Goal: Task Accomplishment & Management: Use online tool/utility

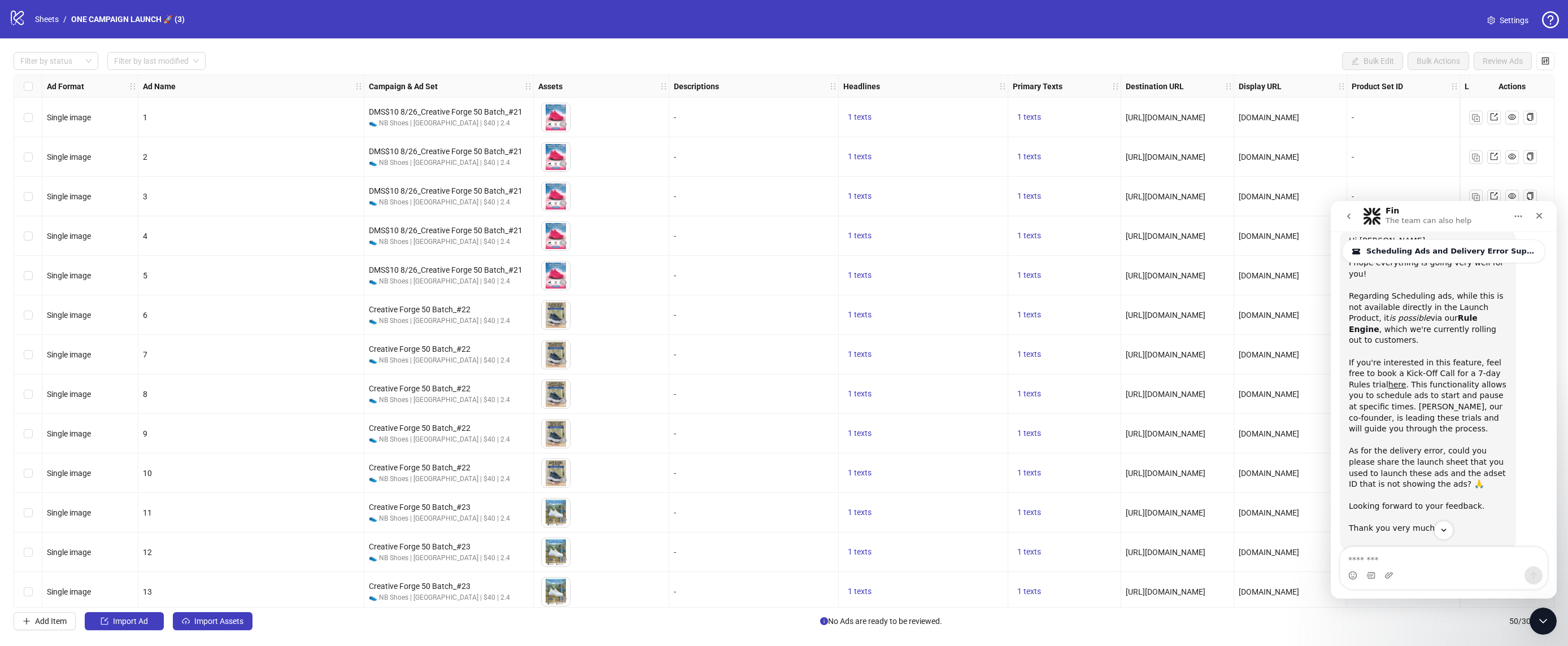
scroll to position [421, 0]
drag, startPoint x: 1540, startPoint y: 624, endPoint x: 1531, endPoint y: 625, distance: 9.1
click at [1539, 625] on icon "Close Intercom Messenger" at bounding box center [1542, 620] width 14 height 14
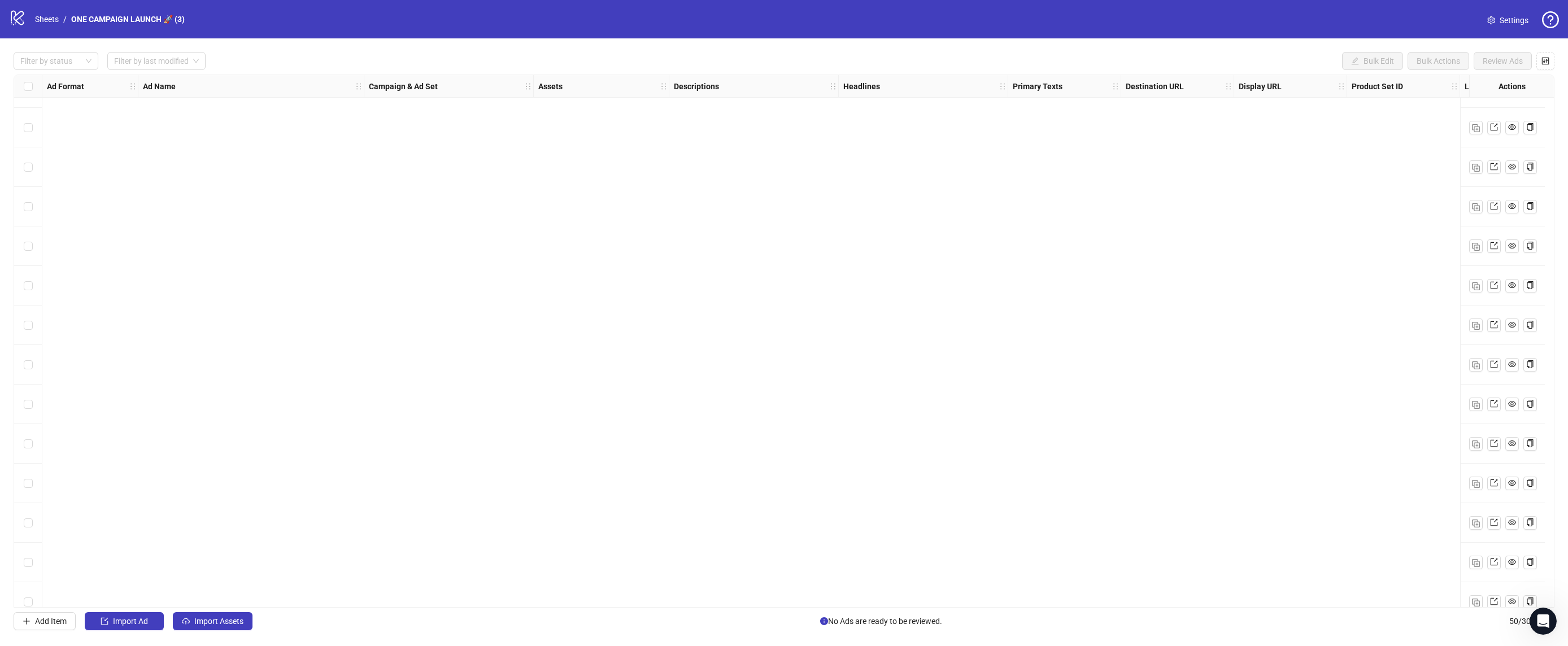
scroll to position [0, 0]
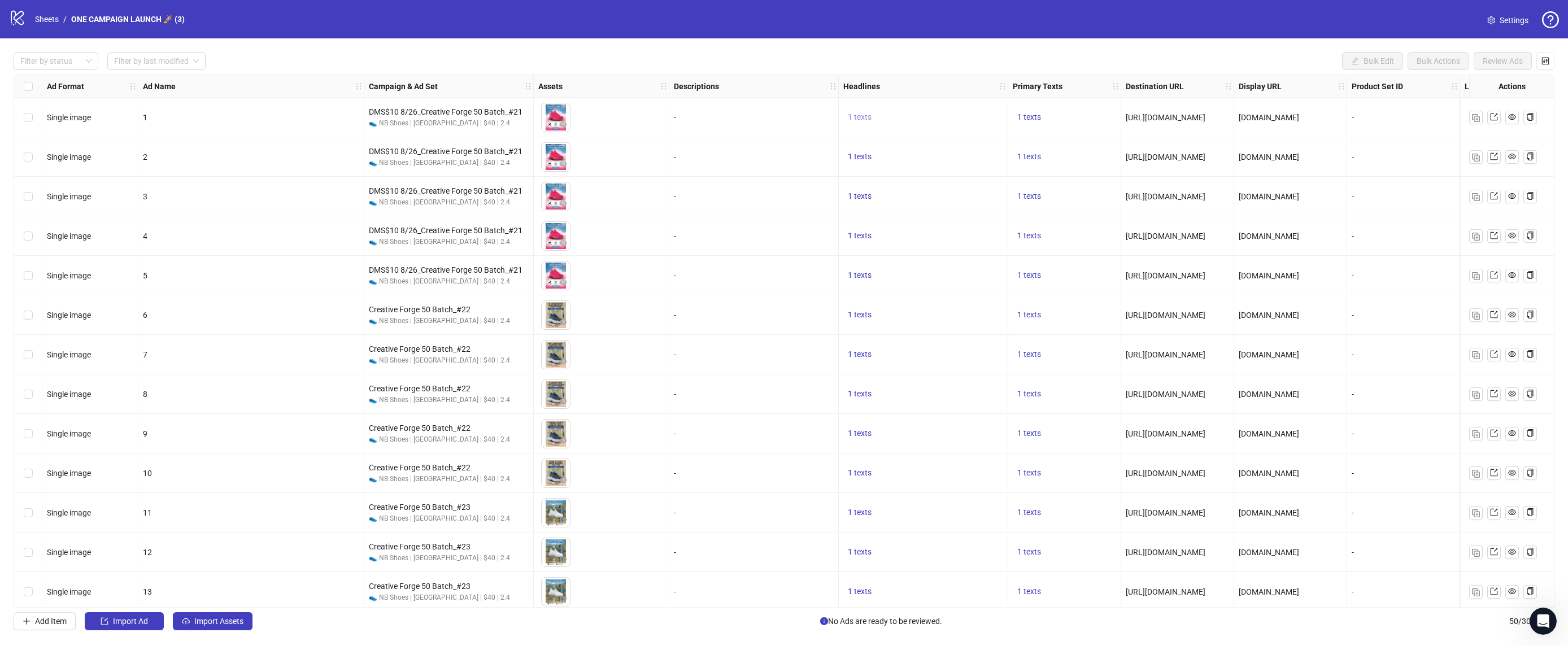
click at [863, 118] on span "1 texts" at bounding box center [859, 116] width 23 height 9
click at [1038, 114] on span "1 texts" at bounding box center [1029, 116] width 23 height 9
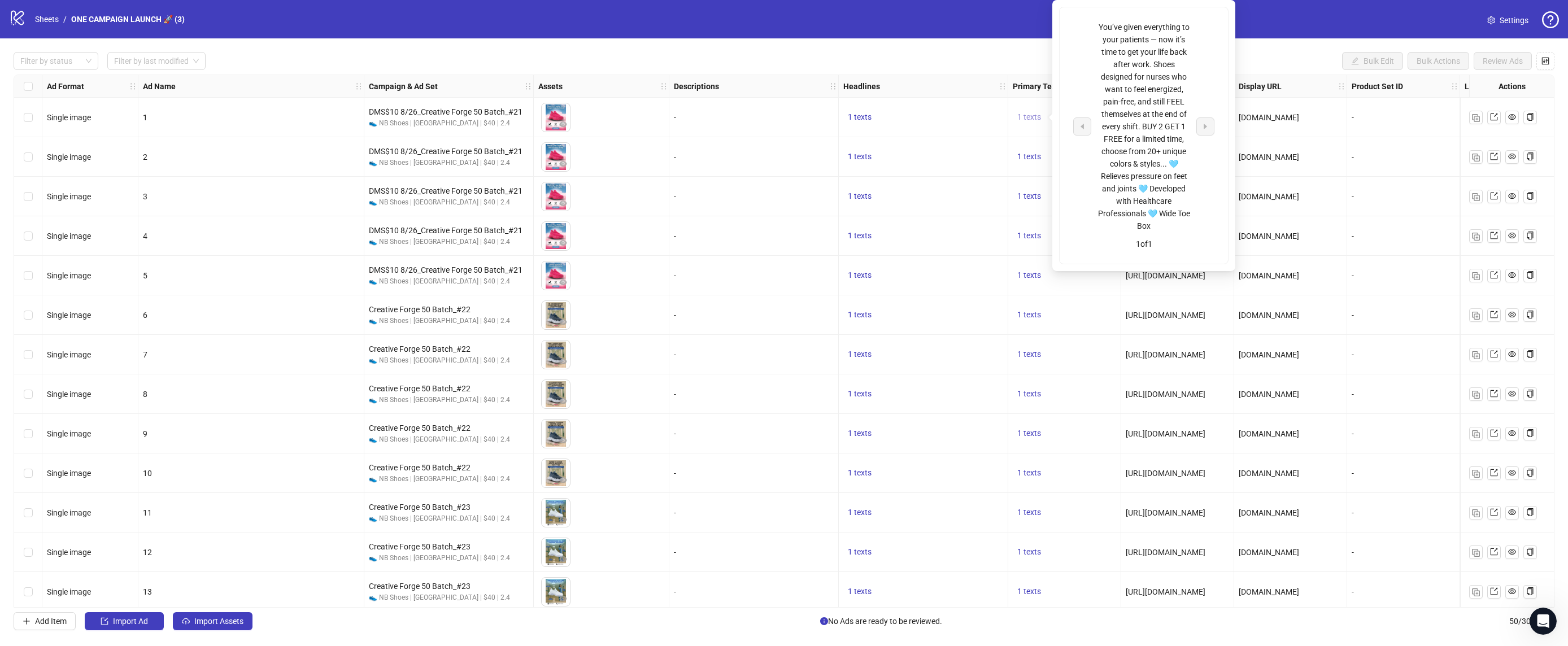
click at [1039, 115] on span "1 texts" at bounding box center [1029, 116] width 23 height 9
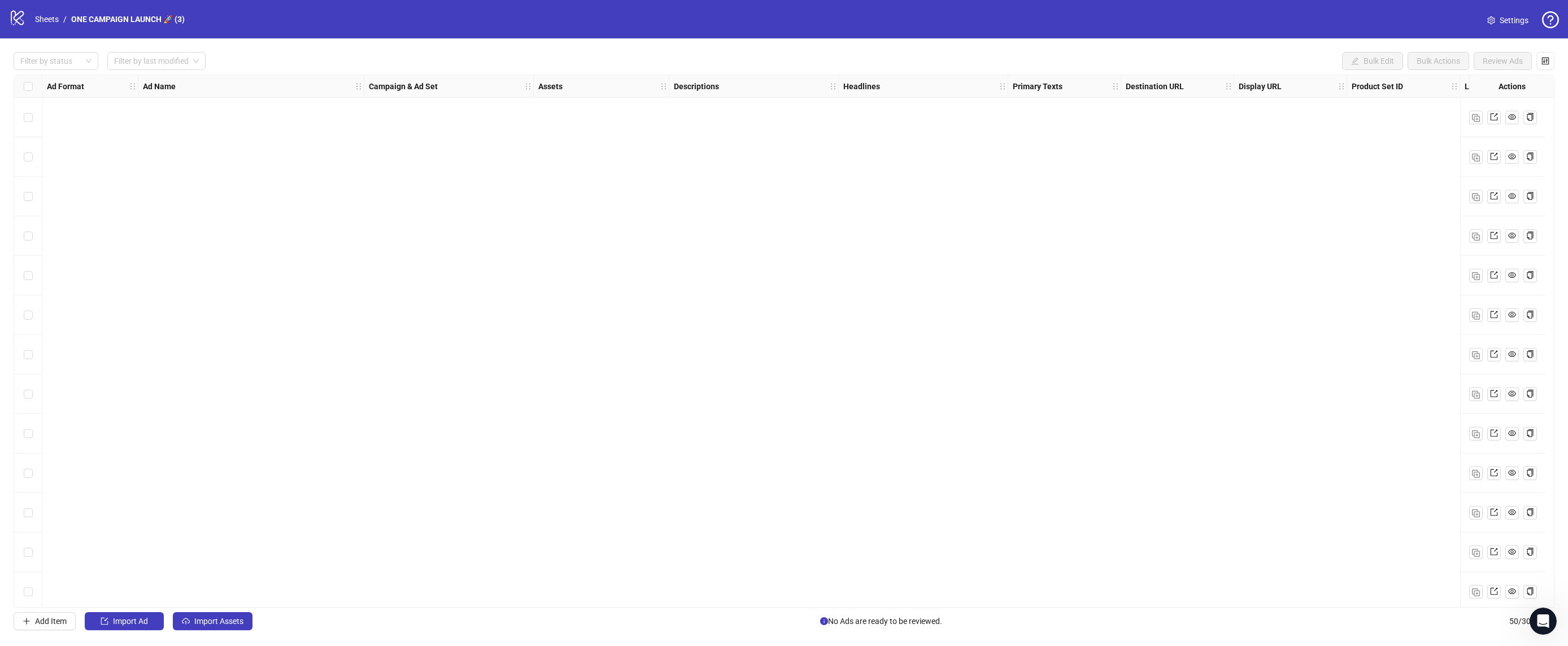
scroll to position [1472, 0]
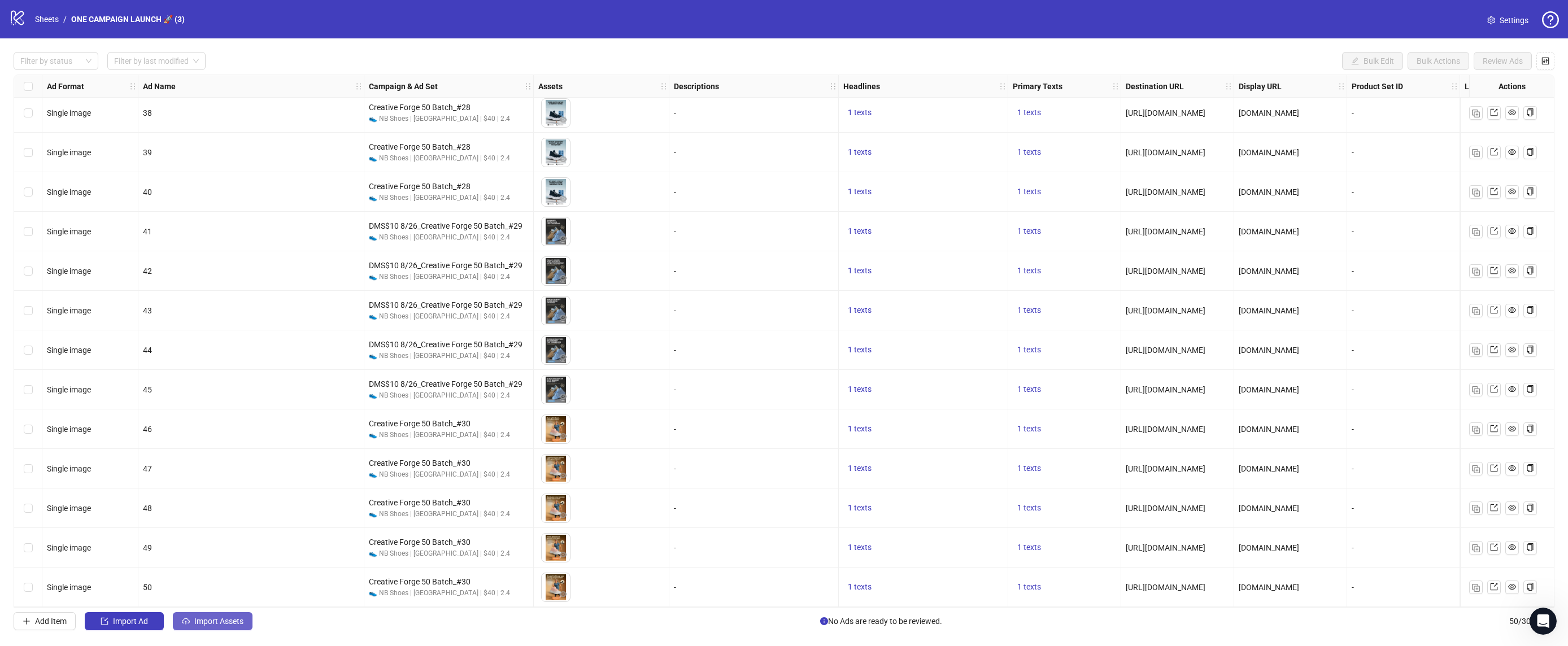
click at [202, 625] on span "Import Assets" at bounding box center [219, 621] width 49 height 9
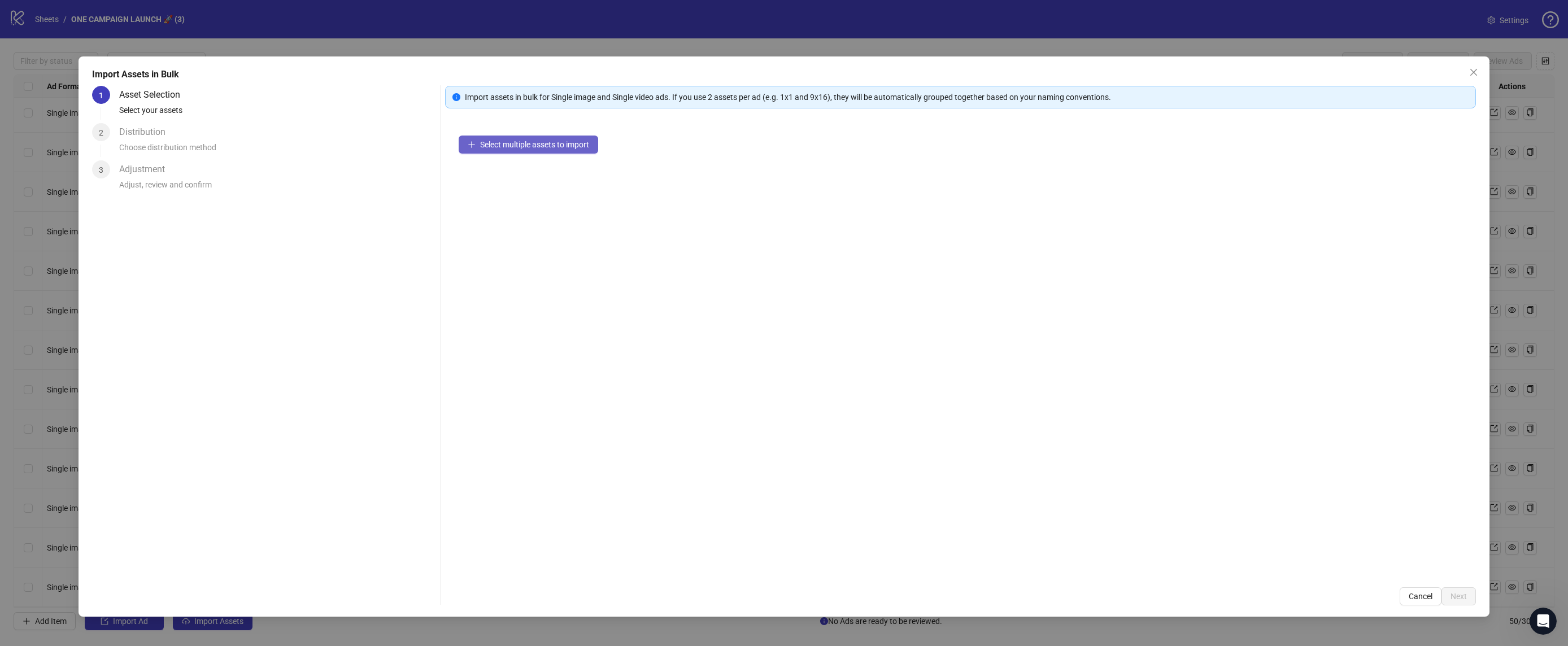
click at [545, 146] on span "Select multiple assets to import" at bounding box center [535, 144] width 109 height 9
click at [1467, 598] on button "Next" at bounding box center [1459, 596] width 34 height 18
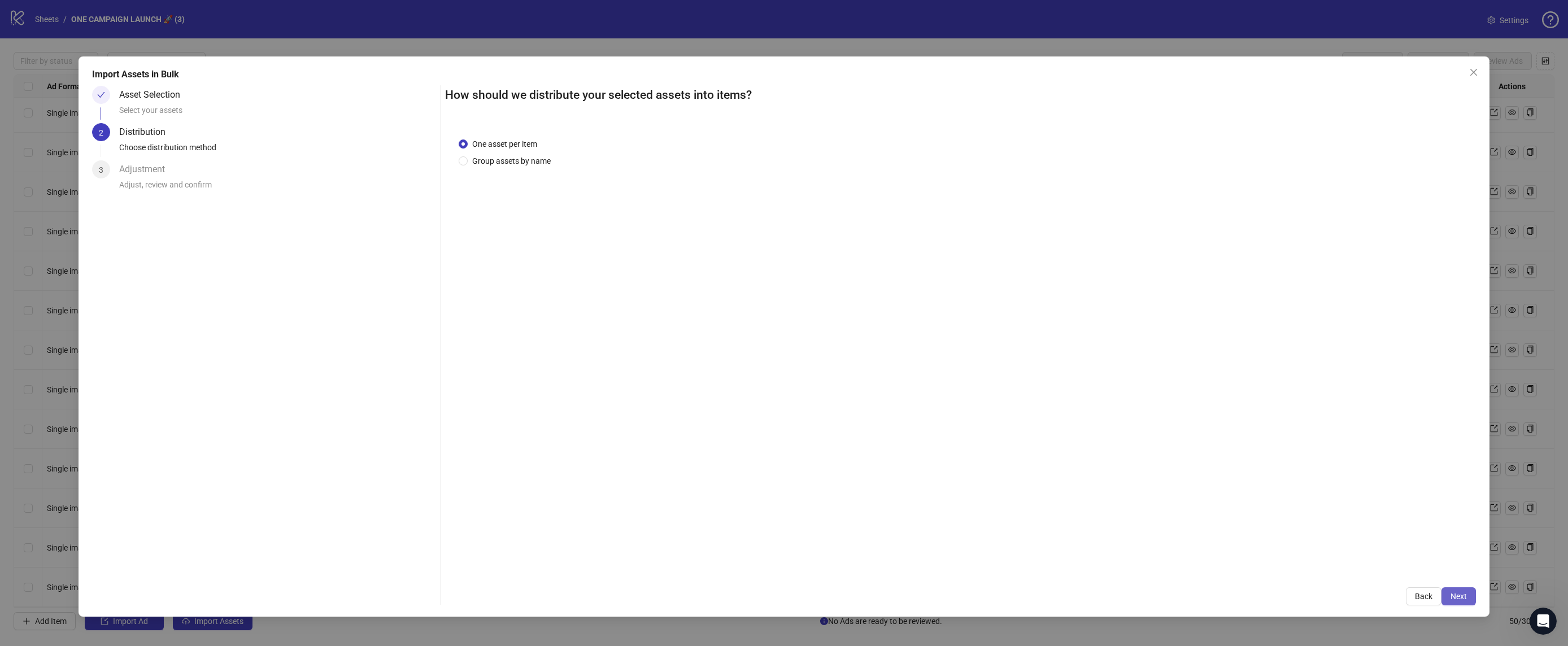
click at [1463, 596] on span "Next" at bounding box center [1459, 596] width 17 height 9
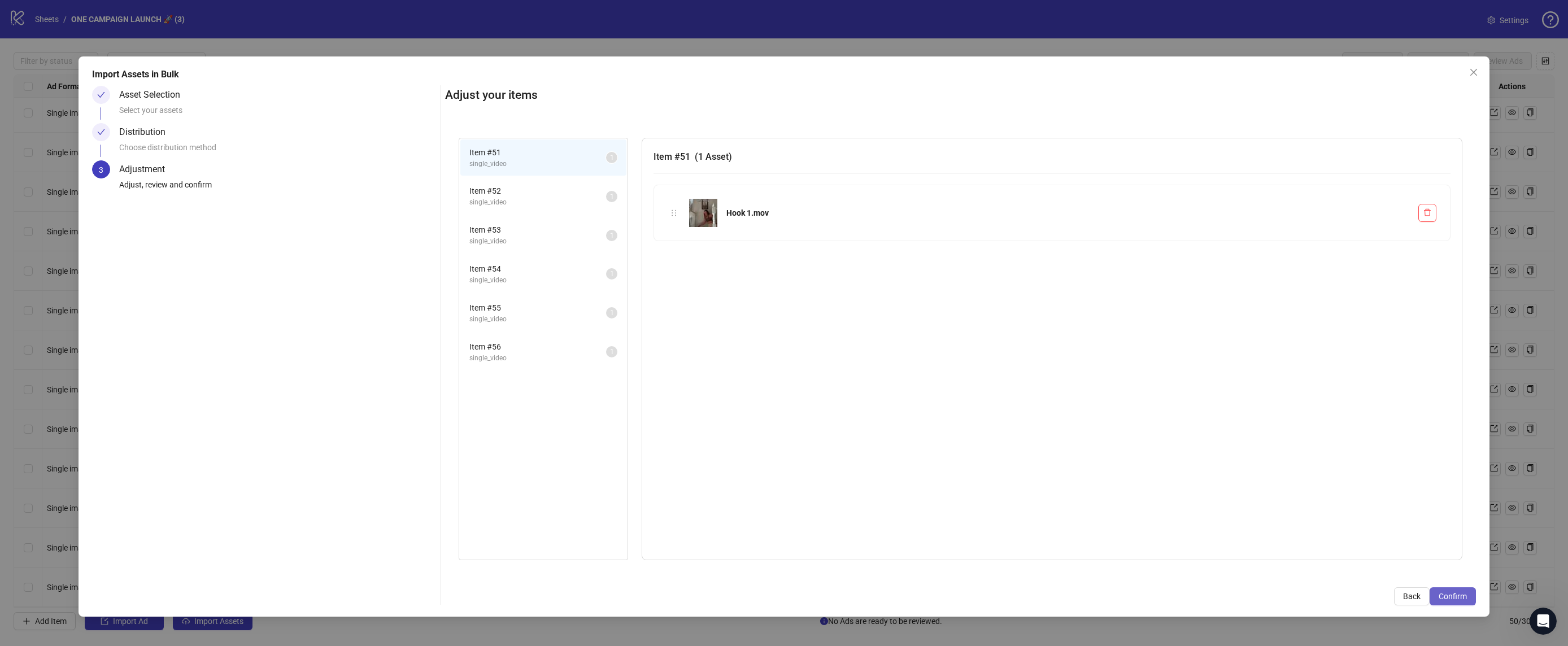
click at [1450, 596] on span "Confirm" at bounding box center [1453, 596] width 28 height 9
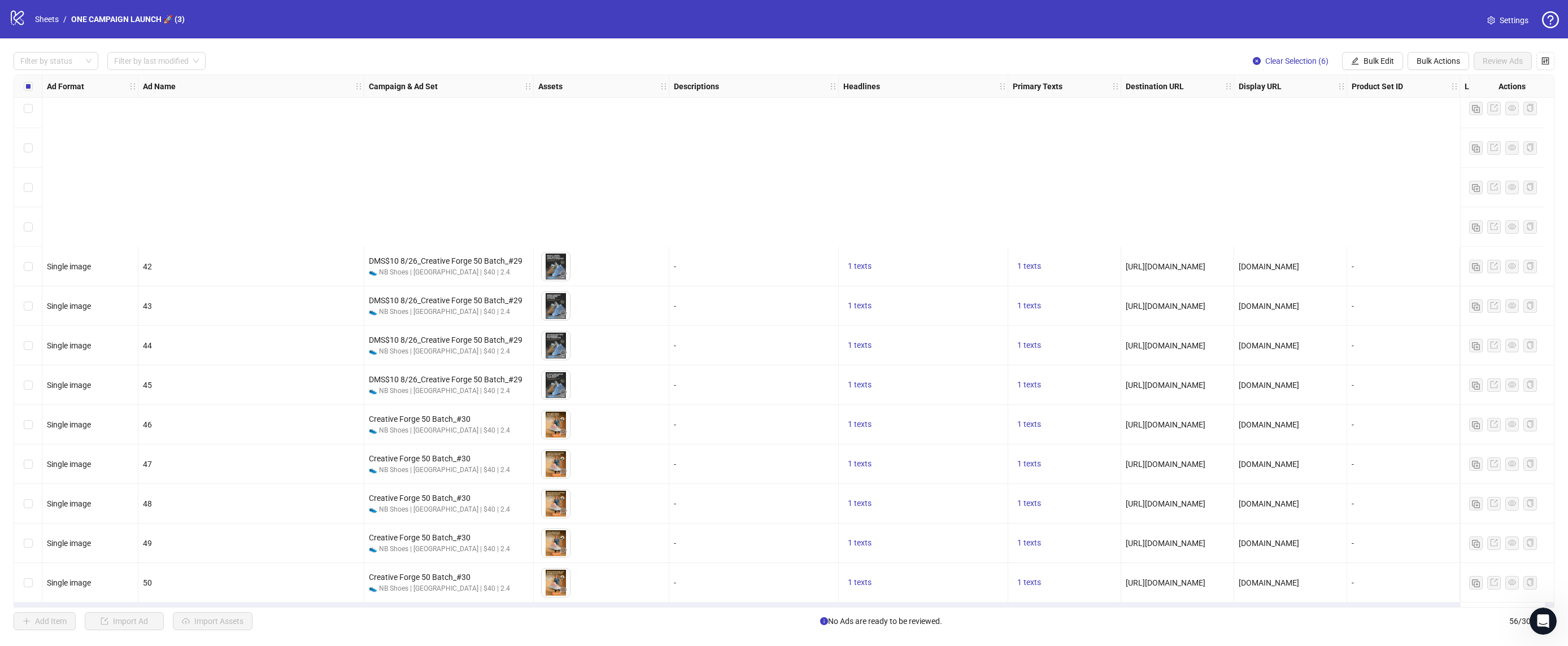
scroll to position [1709, 0]
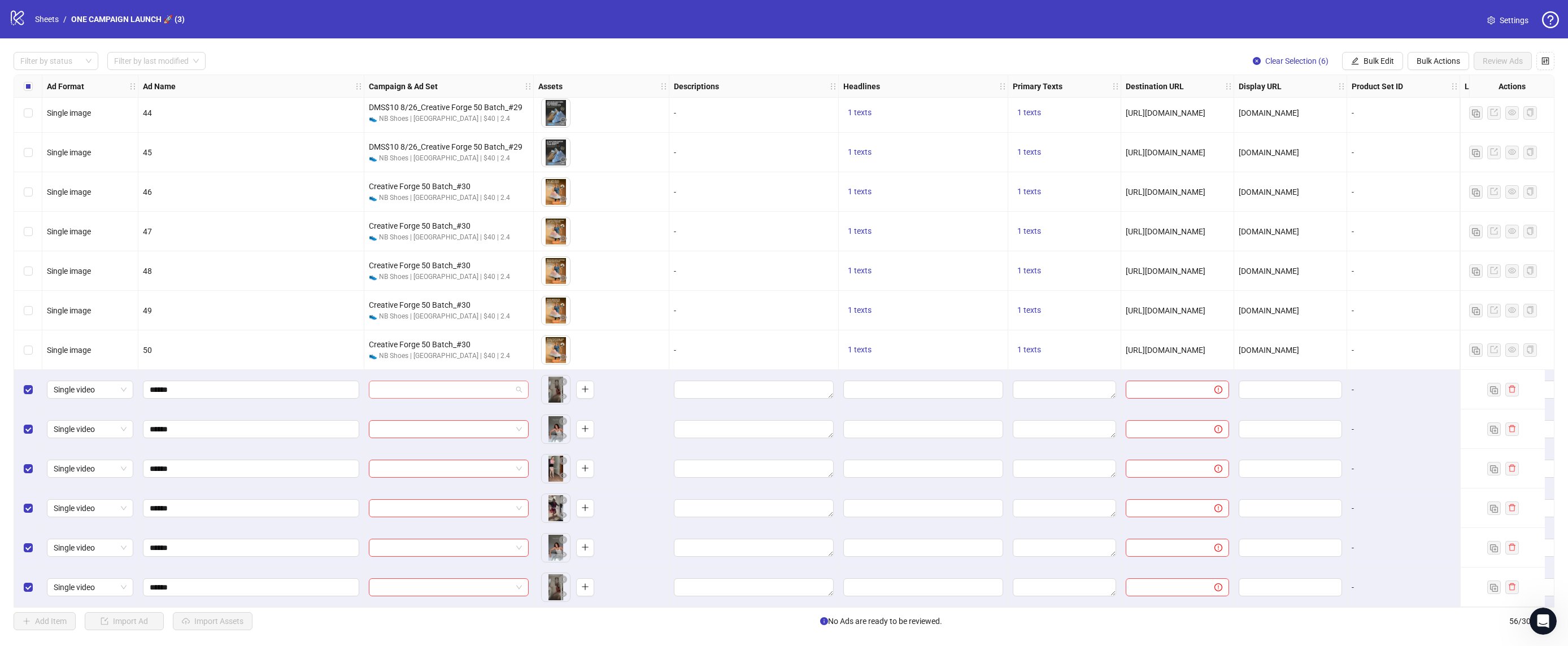
click at [523, 384] on div at bounding box center [449, 390] width 160 height 18
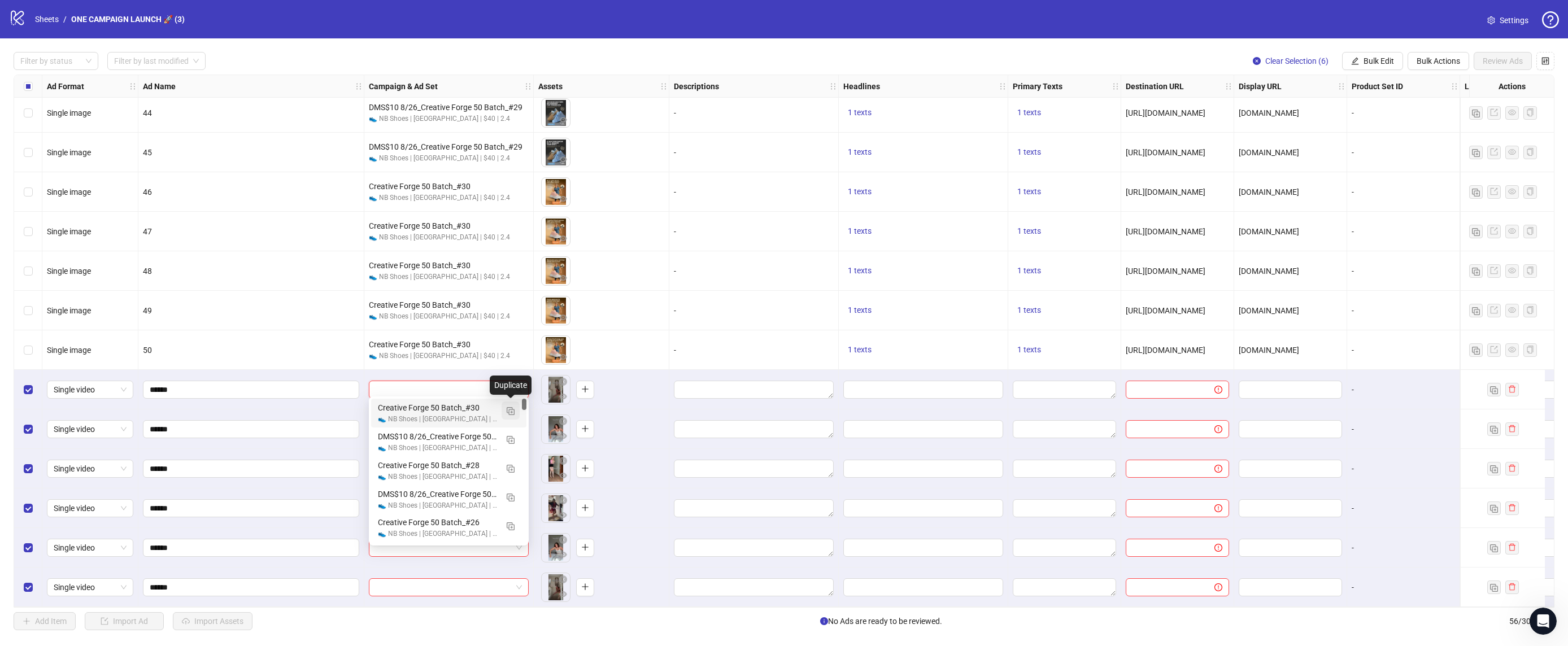
click at [512, 412] on img "button" at bounding box center [510, 411] width 8 height 8
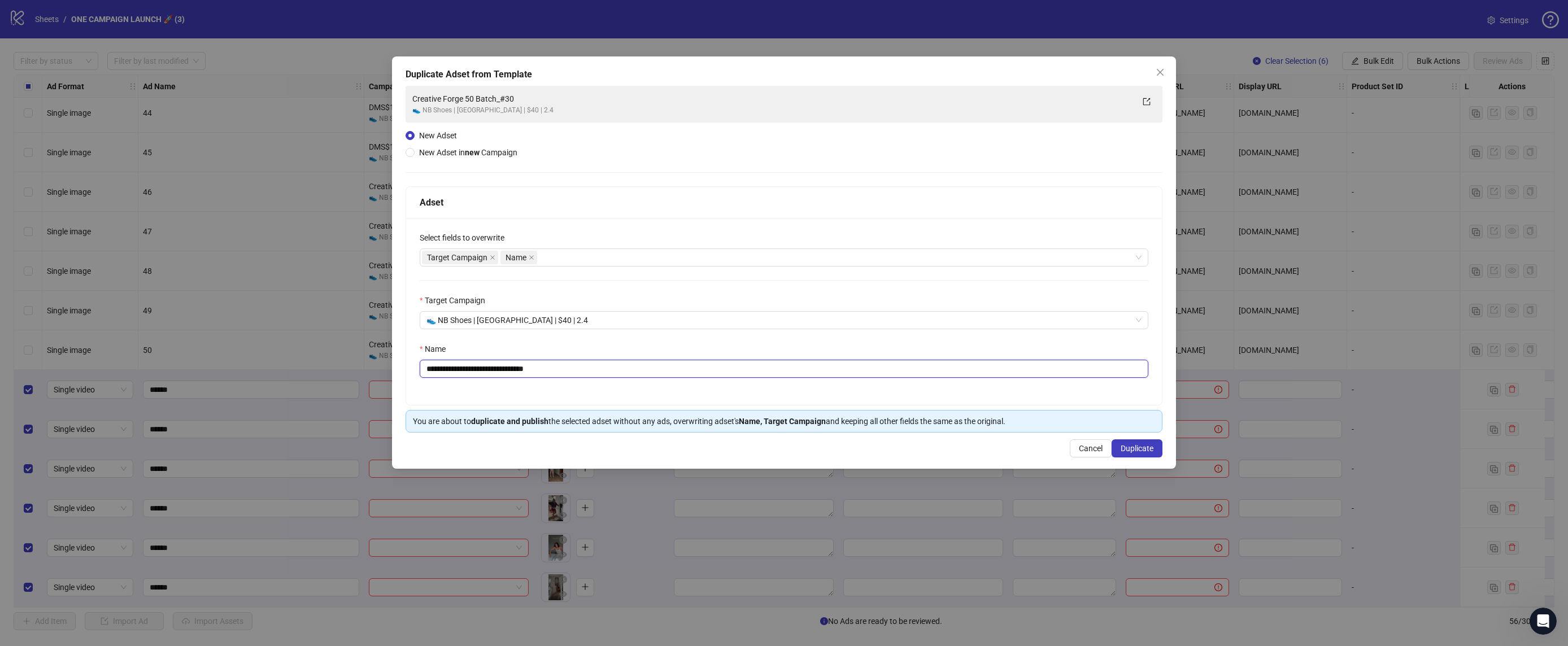
click at [563, 366] on input "**********" at bounding box center [783, 368] width 728 height 18
paste input "**********"
click at [423, 368] on input "**********" at bounding box center [783, 368] width 728 height 18
click at [424, 371] on input "**********" at bounding box center [783, 368] width 728 height 18
type input "**********"
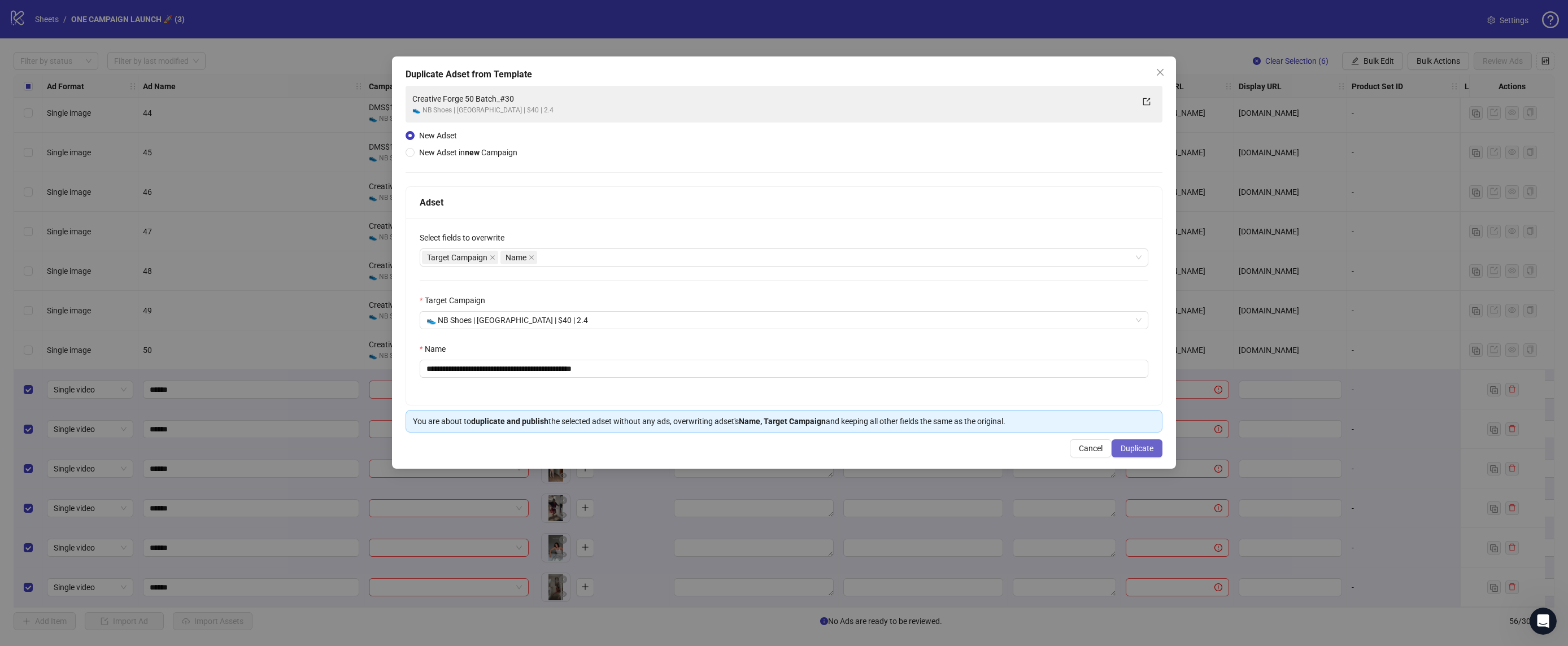
click at [1133, 451] on span "Duplicate" at bounding box center [1138, 448] width 33 height 9
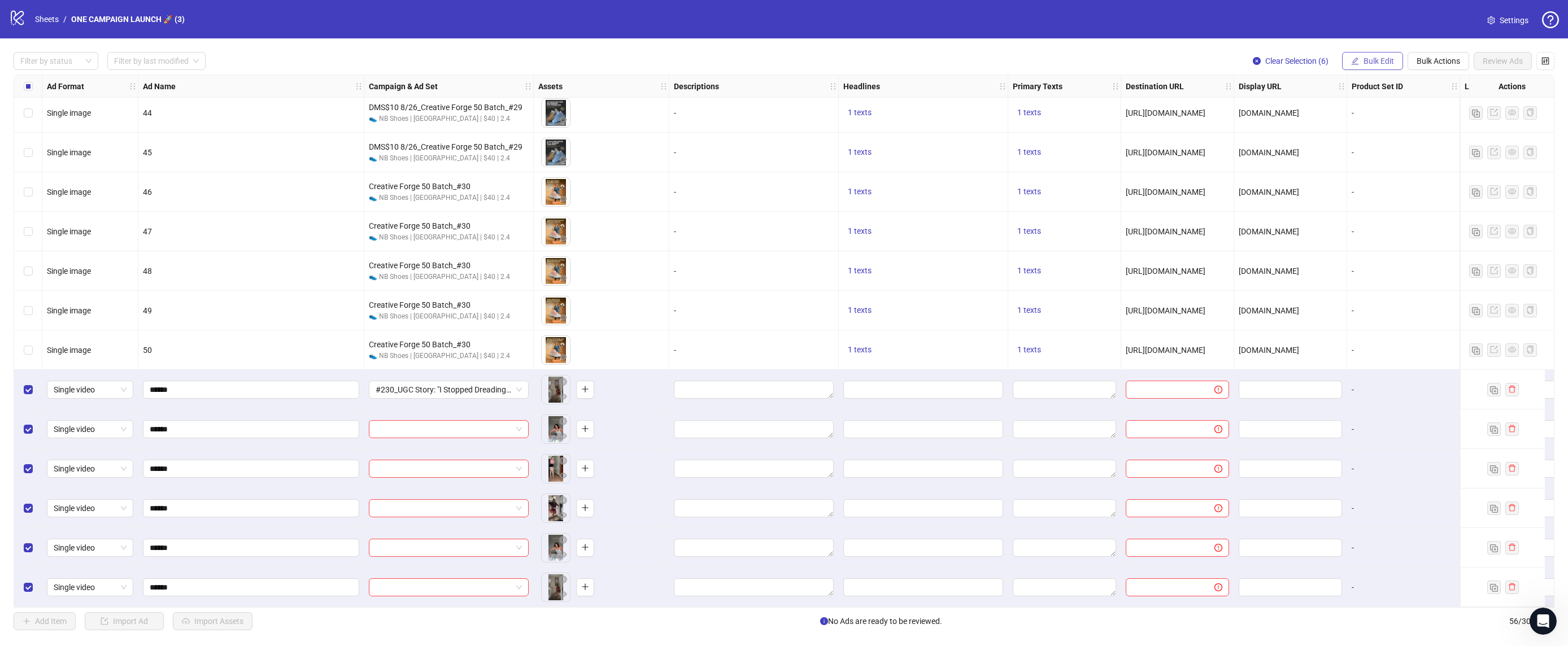
click at [1372, 59] on span "Bulk Edit" at bounding box center [1378, 61] width 30 height 9
click at [1389, 122] on span "Campaign & Ad Set" at bounding box center [1383, 119] width 67 height 13
drag, startPoint x: 1417, startPoint y: 136, endPoint x: 1437, endPoint y: 140, distance: 20.4
click at [1417, 137] on icon "check" at bounding box center [1419, 139] width 8 height 8
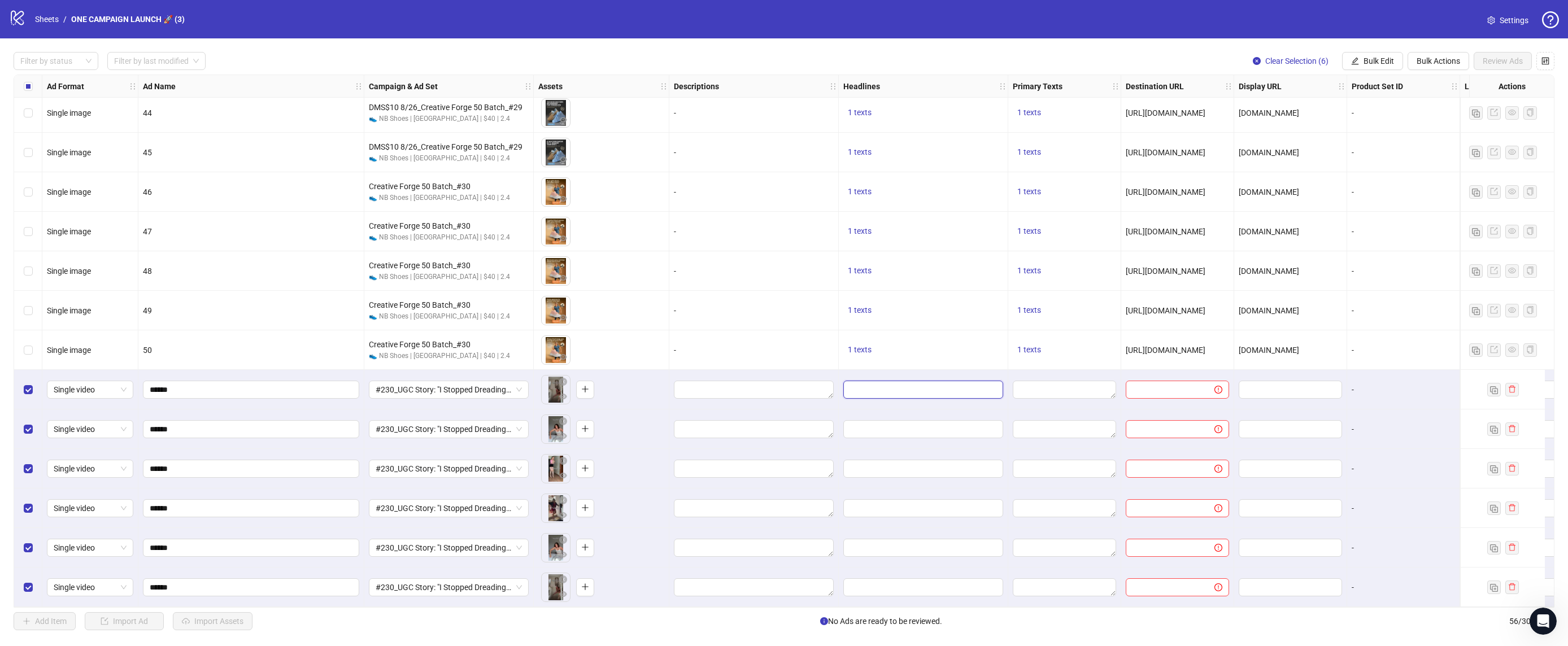
click at [888, 389] on input "Edit values" at bounding box center [922, 389] width 144 height 13
click at [1074, 386] on textarea "Edit values" at bounding box center [1065, 390] width 104 height 18
type textarea "**********"
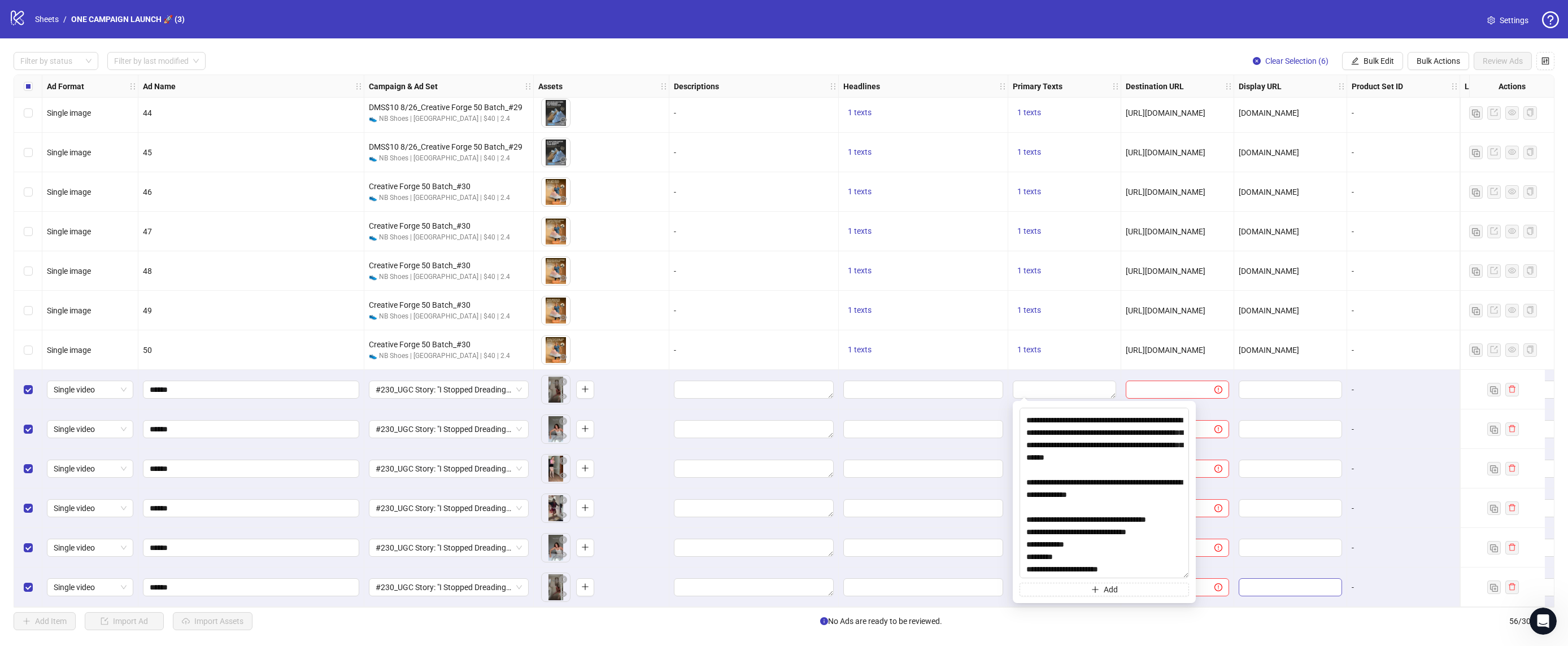
scroll to position [44, 0]
drag, startPoint x: 1188, startPoint y: 437, endPoint x: 1198, endPoint y: 553, distance: 116.4
click at [1271, 576] on body "logo/logo-mobile Sheets / ONE CAMPAIGN LAUNCH 🚀 (3) Settings Filter by status F…" at bounding box center [784, 323] width 1568 height 646
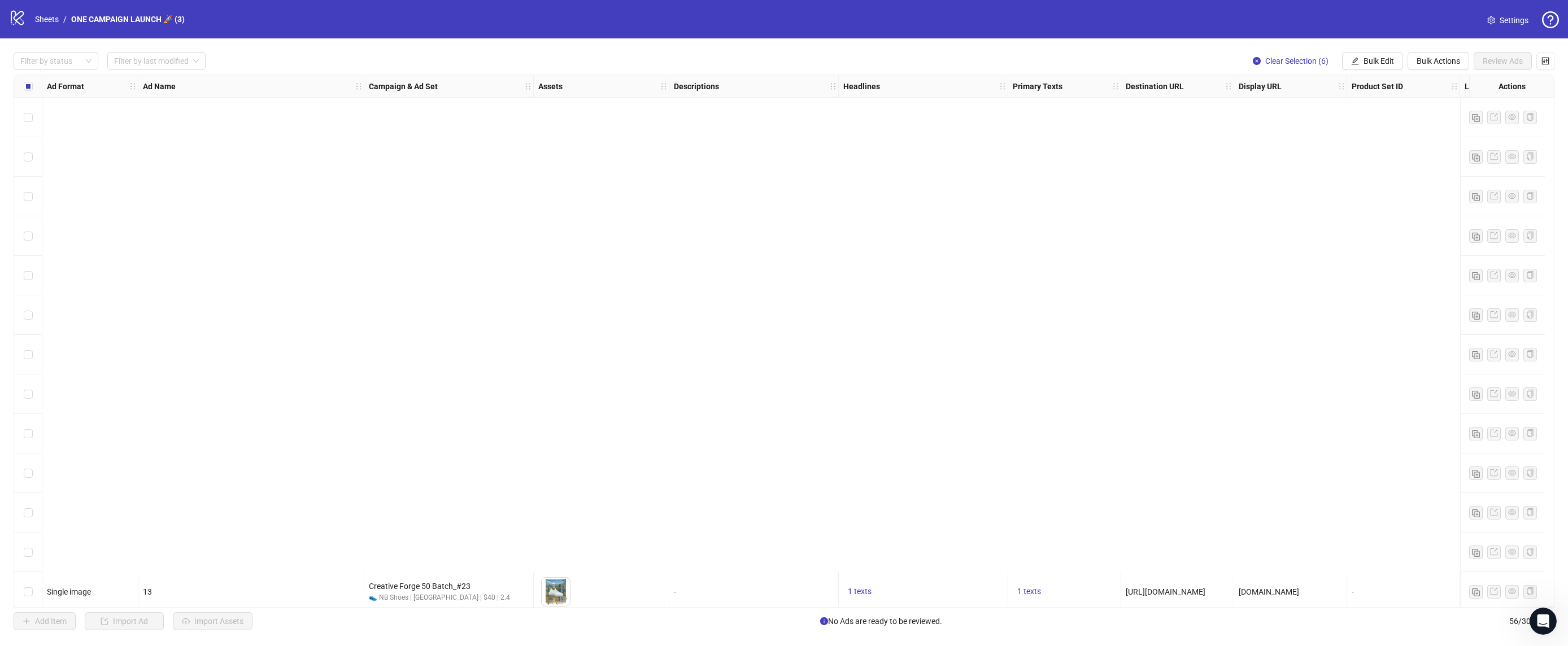
scroll to position [1709, 0]
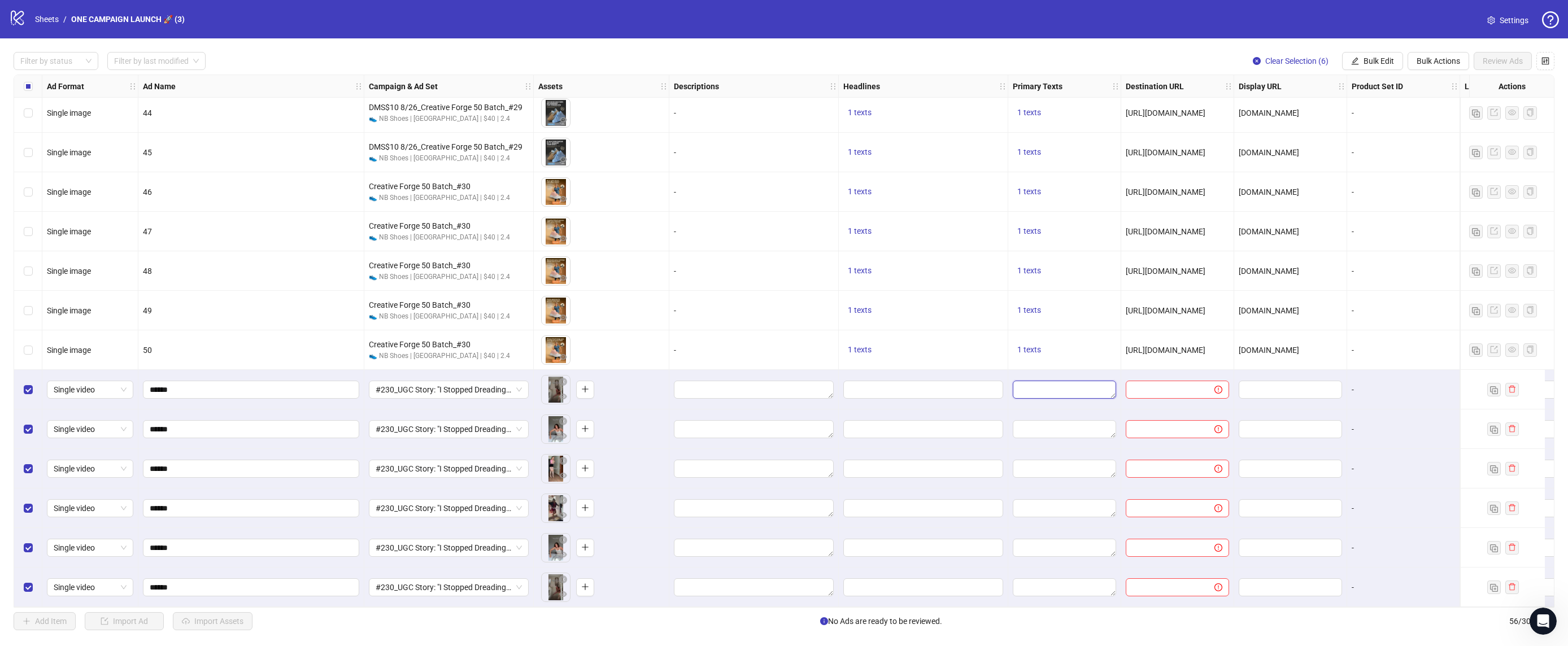
click at [1050, 385] on textarea "Edit values" at bounding box center [1065, 390] width 104 height 18
type textarea "**********"
click at [1086, 370] on div at bounding box center [1066, 390] width 113 height 39
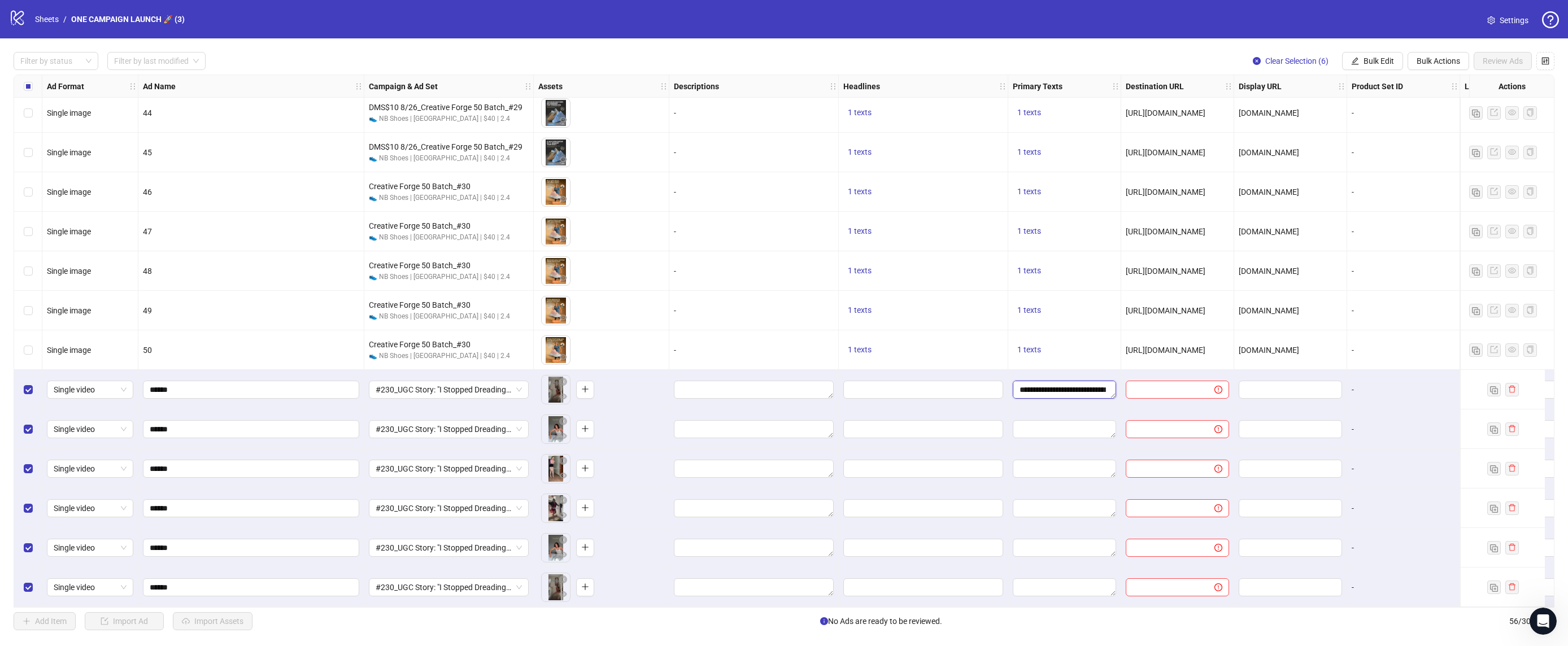
click at [1086, 381] on textarea "**********" at bounding box center [1065, 390] width 104 height 18
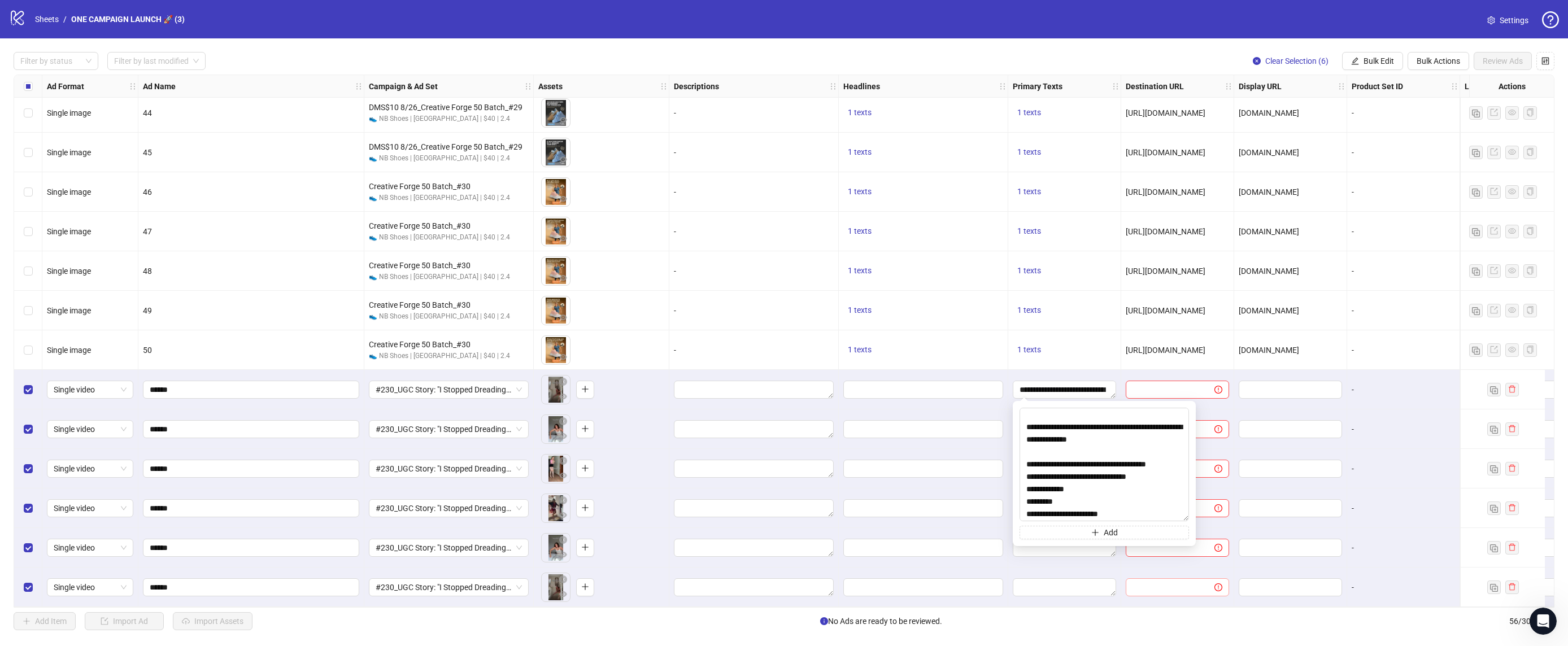
scroll to position [34, 0]
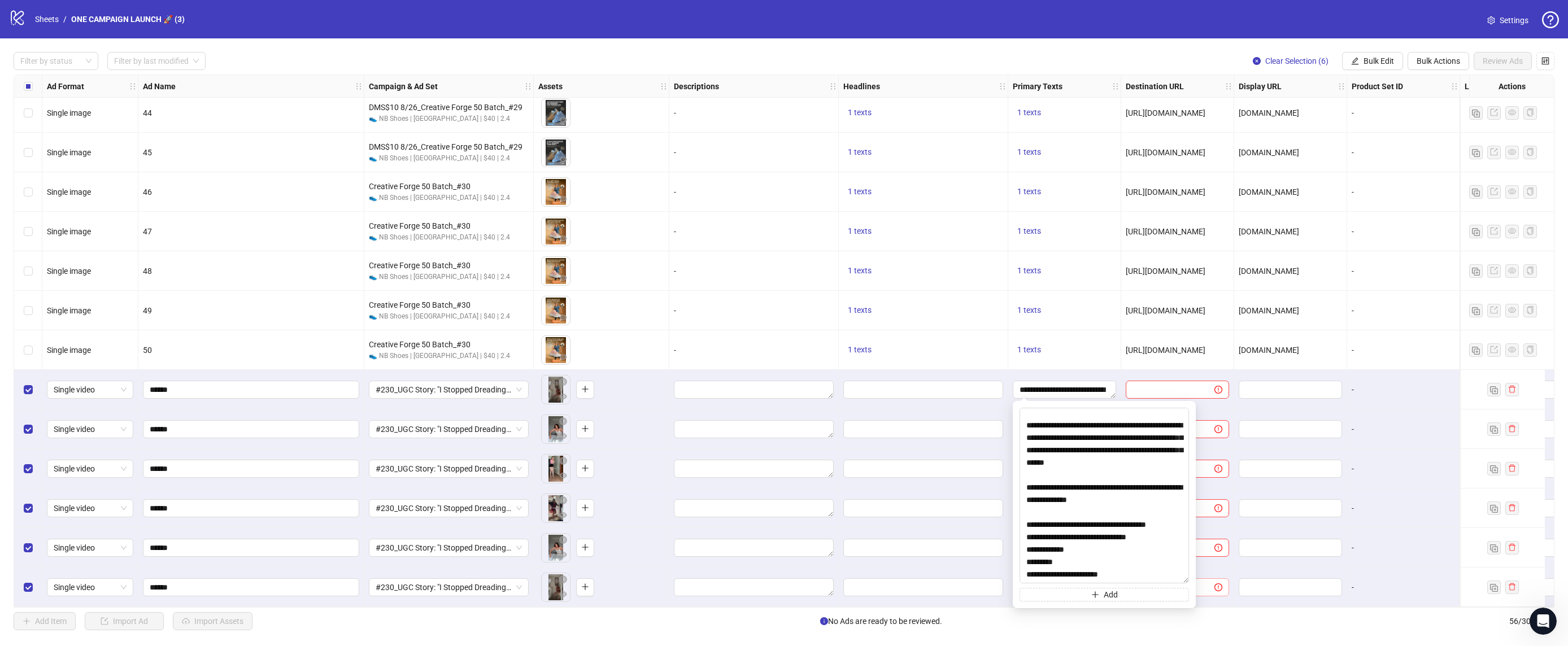
drag, startPoint x: 1185, startPoint y: 436, endPoint x: 1196, endPoint y: 575, distance: 139.4
click at [1198, 578] on body "logo/logo-mobile Sheets / ONE CAMPAIGN LAUNCH 🚀 (3) Settings Filter by status F…" at bounding box center [784, 323] width 1568 height 646
click at [942, 385] on input "Edit values" at bounding box center [922, 389] width 144 height 13
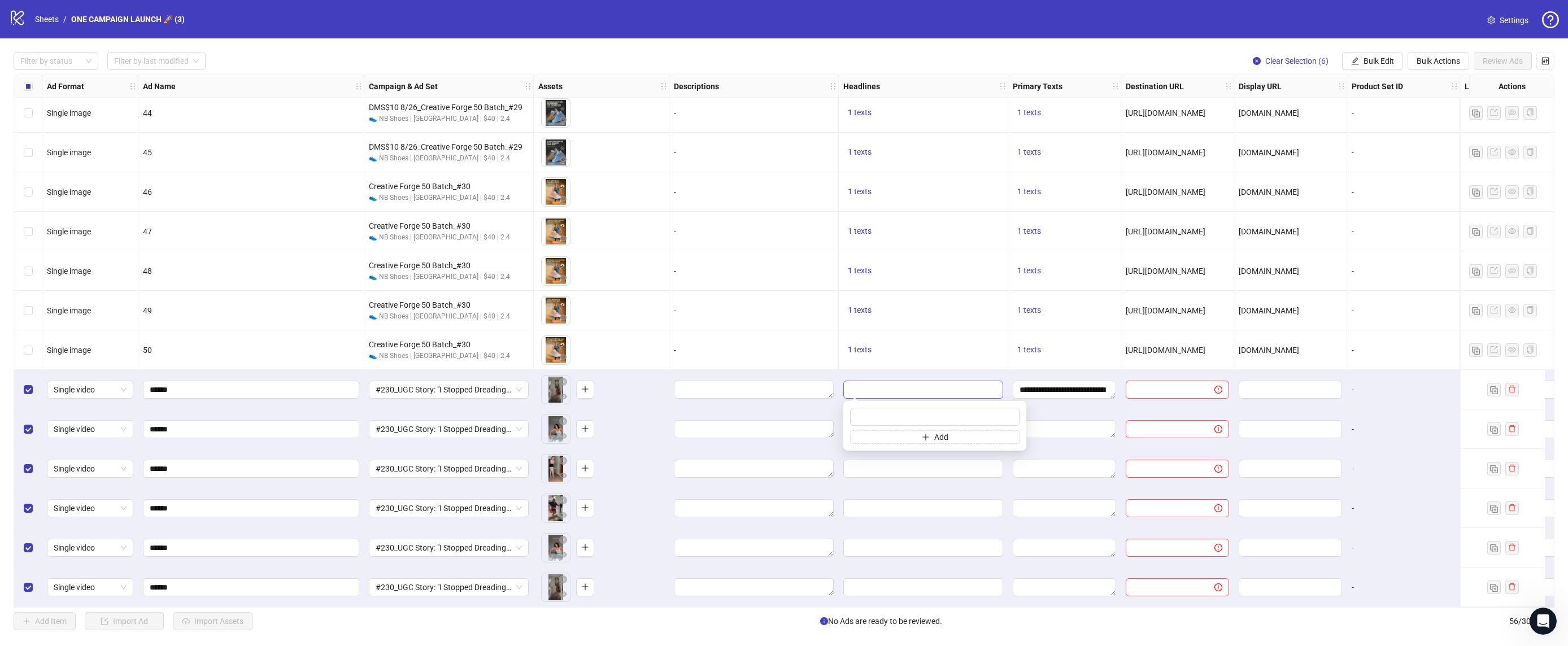
type input "**********"
click at [1010, 398] on div "**********" at bounding box center [1066, 390] width 113 height 39
drag, startPoint x: 1343, startPoint y: 69, endPoint x: 1353, endPoint y: 63, distance: 11.7
click at [1344, 69] on button "Bulk Edit" at bounding box center [1372, 61] width 61 height 18
click at [1353, 63] on icon "edit" at bounding box center [1355, 61] width 8 height 8
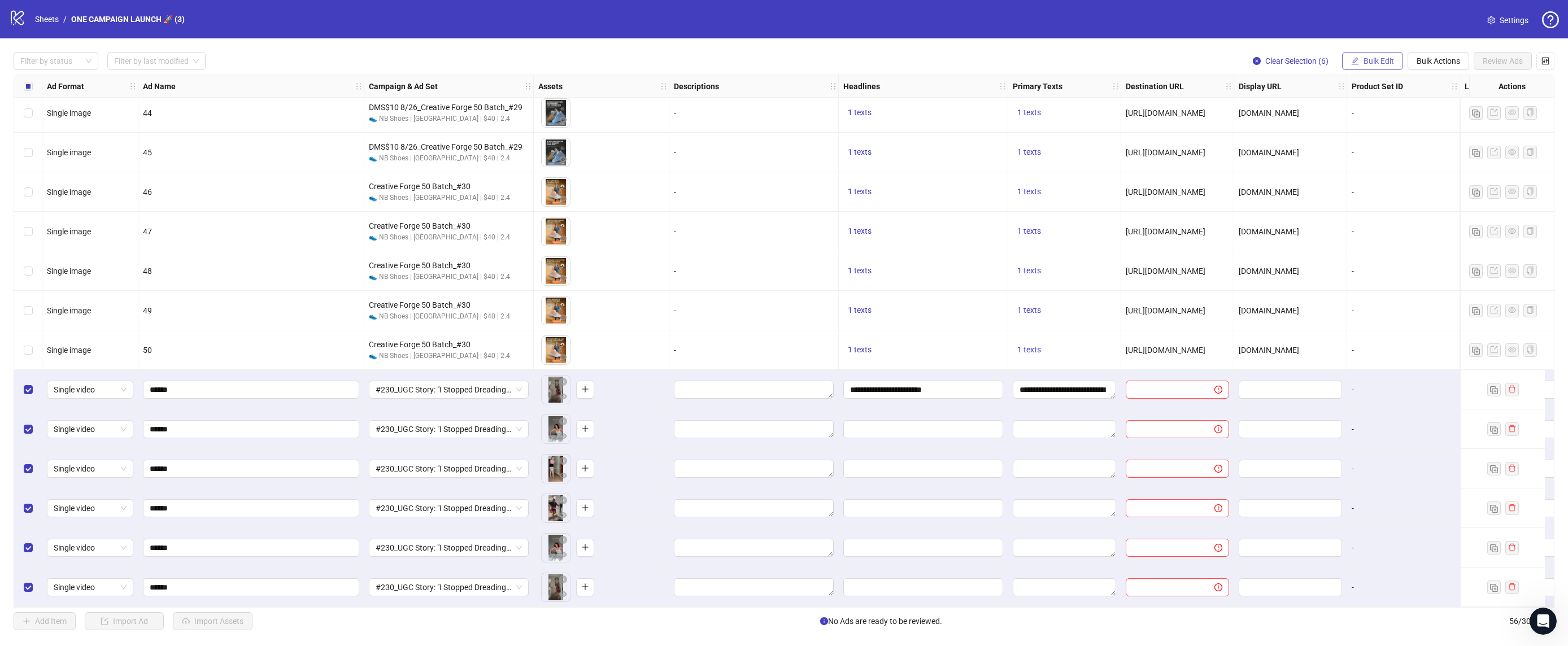
click at [1358, 64] on button "Bulk Edit" at bounding box center [1372, 61] width 61 height 18
click at [1372, 172] on span "Primary Texts" at bounding box center [1383, 174] width 67 height 13
click at [1413, 168] on button "submit" at bounding box center [1419, 169] width 14 height 14
click at [1375, 65] on button "Bulk Edit" at bounding box center [1372, 61] width 61 height 18
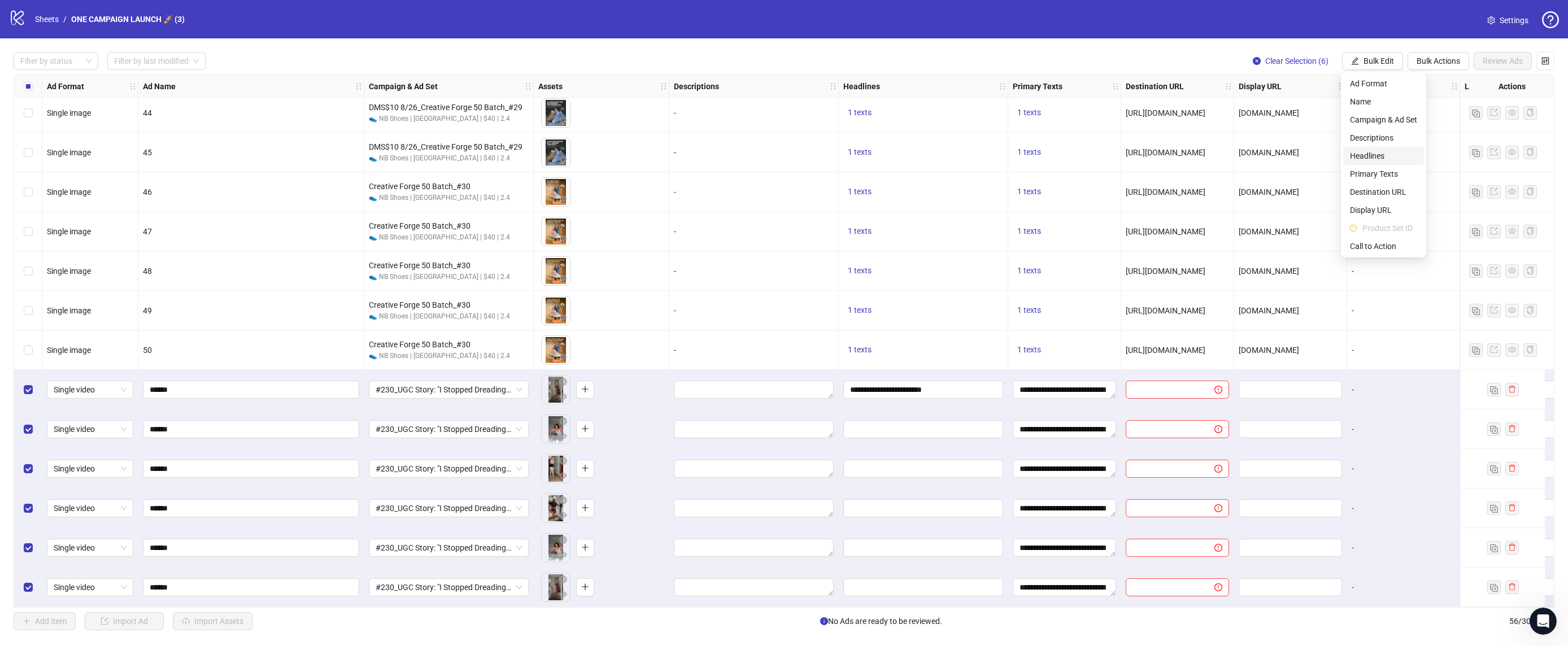
click at [1379, 156] on span "Headlines" at bounding box center [1383, 155] width 67 height 13
click at [1422, 156] on icon "check" at bounding box center [1419, 157] width 8 height 8
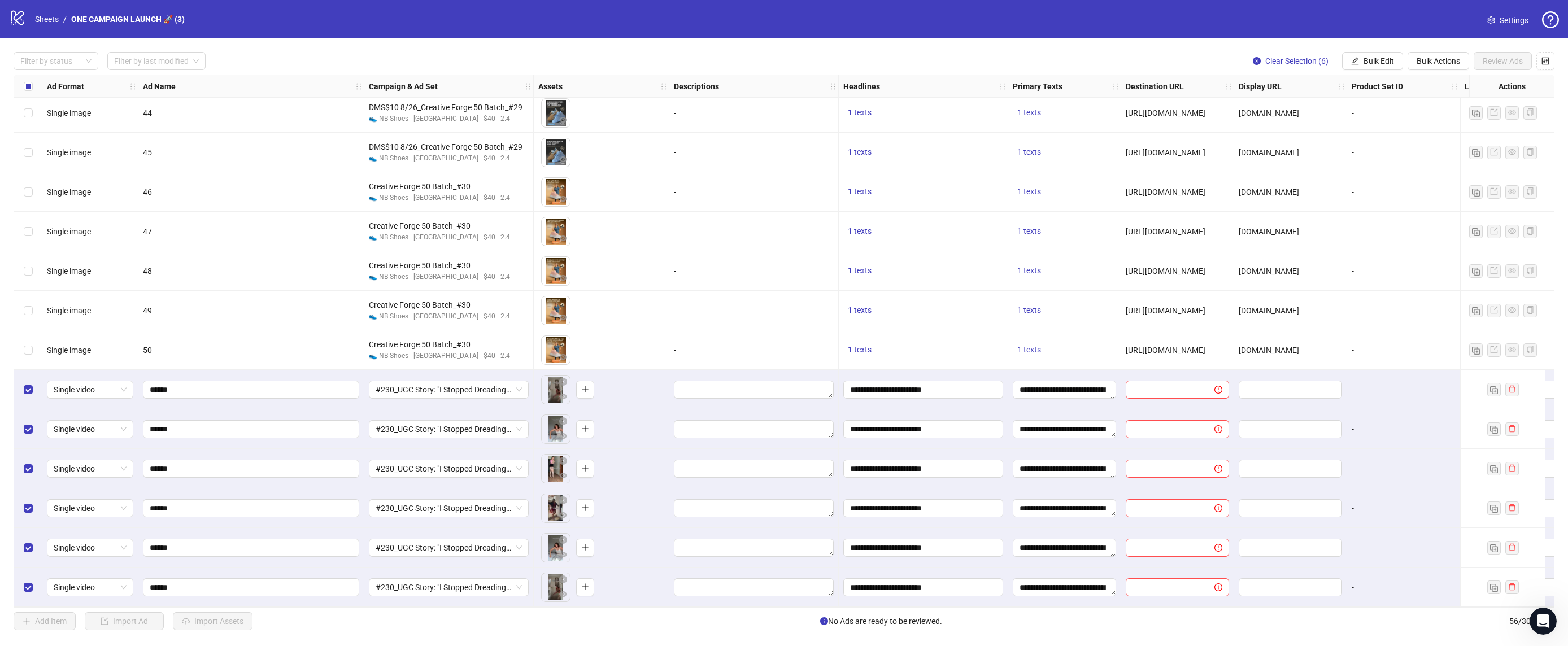
drag, startPoint x: 1115, startPoint y: 436, endPoint x: 1161, endPoint y: 358, distance: 90.6
click at [1197, 346] on span "[URL][DOMAIN_NAME]" at bounding box center [1165, 350] width 79 height 9
click at [1198, 346] on span "[URL][DOMAIN_NAME]" at bounding box center [1165, 350] width 79 height 9
click at [1375, 53] on button "Bulk Edit" at bounding box center [1372, 61] width 61 height 18
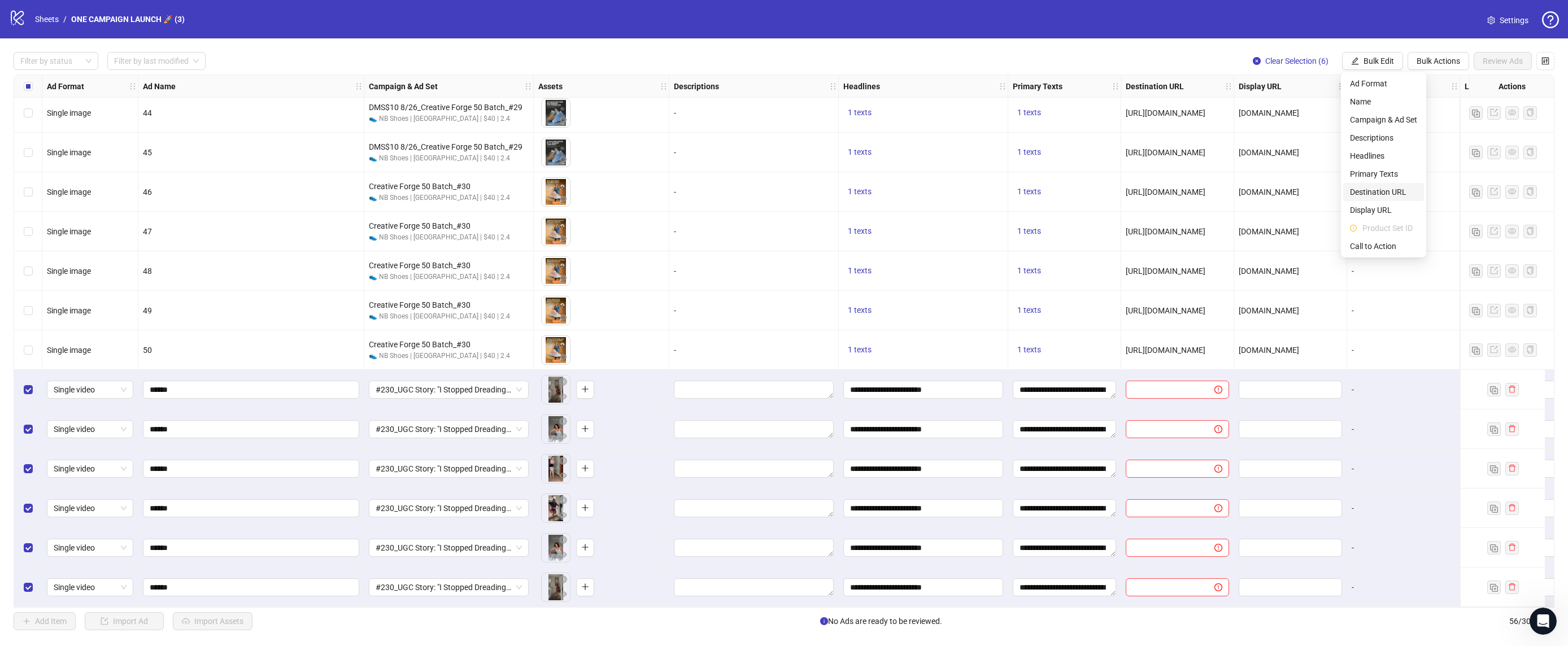
click at [1375, 190] on span "Destination URL" at bounding box center [1383, 192] width 67 height 13
click at [1321, 101] on span at bounding box center [1340, 109] width 169 height 18
click at [1325, 108] on input "text" at bounding box center [1336, 109] width 147 height 13
type input "**********"
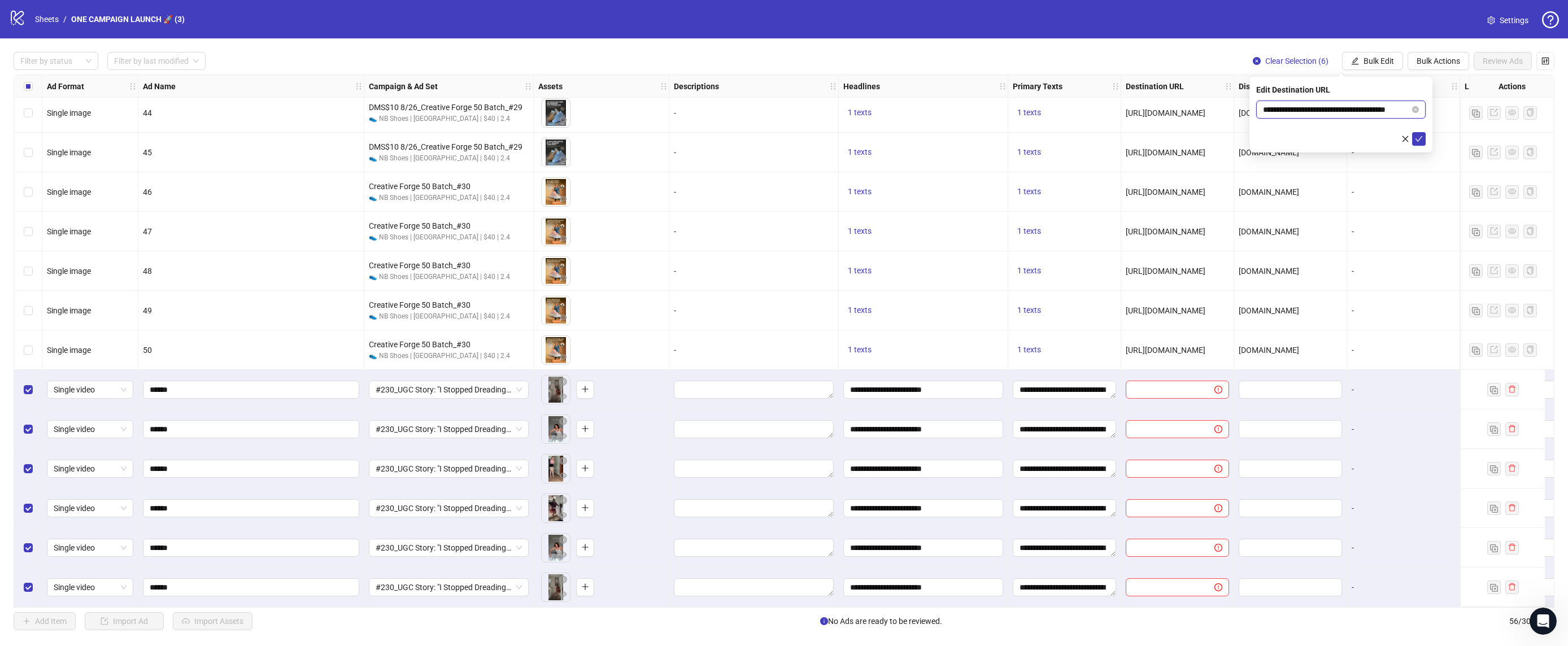
drag, startPoint x: 1402, startPoint y: 107, endPoint x: 1457, endPoint y: 110, distance: 55.1
click at [1459, 105] on body "logo/logo-mobile Sheets / ONE CAMPAIGN LAUNCH 🚀 (3) Settings Filter by status F…" at bounding box center [784, 323] width 1568 height 646
click at [1416, 140] on icon "check" at bounding box center [1419, 139] width 8 height 8
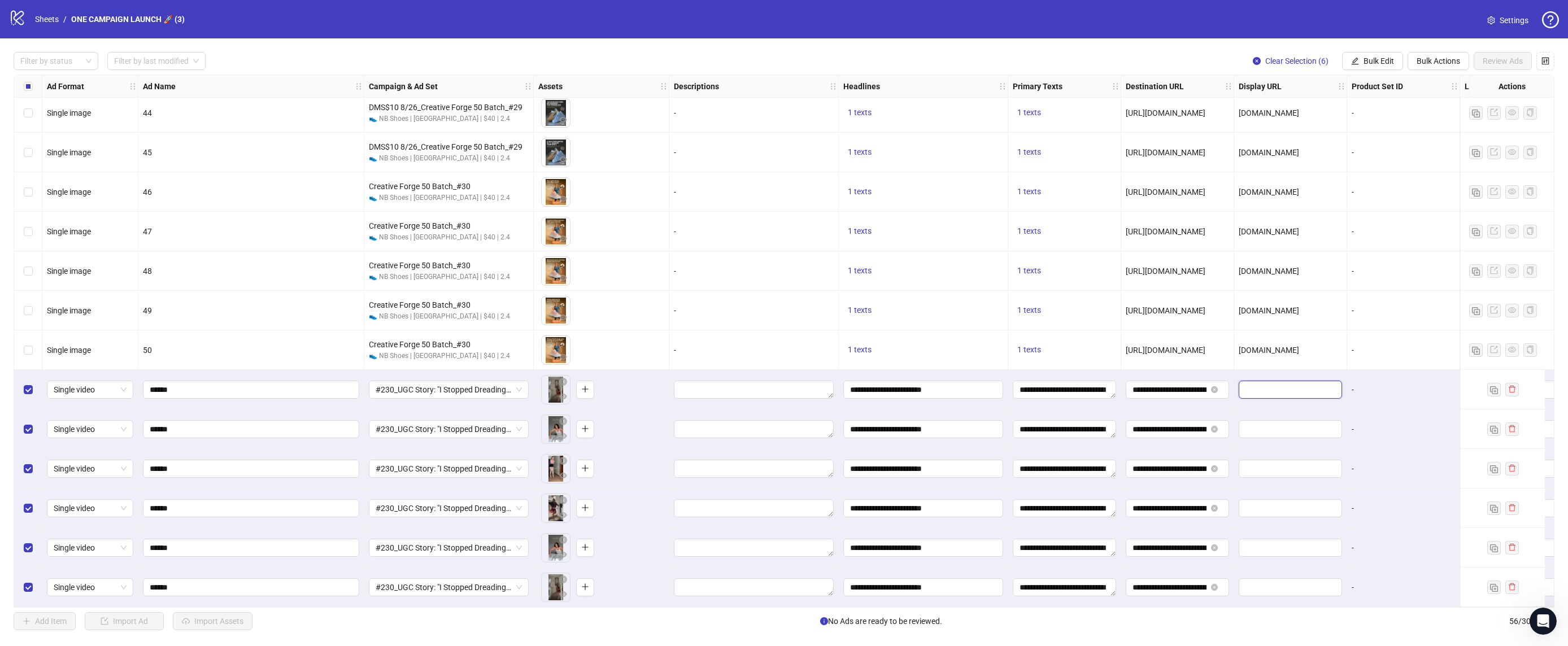
click at [1274, 385] on input "text" at bounding box center [1289, 389] width 88 height 13
click at [1446, 67] on button "Bulk Actions" at bounding box center [1438, 61] width 62 height 18
click at [1401, 63] on button "Bulk Edit" at bounding box center [1372, 61] width 61 height 18
click at [1390, 207] on span "Display URL" at bounding box center [1383, 210] width 67 height 13
click at [1396, 103] on input "text" at bounding box center [1340, 109] width 169 height 18
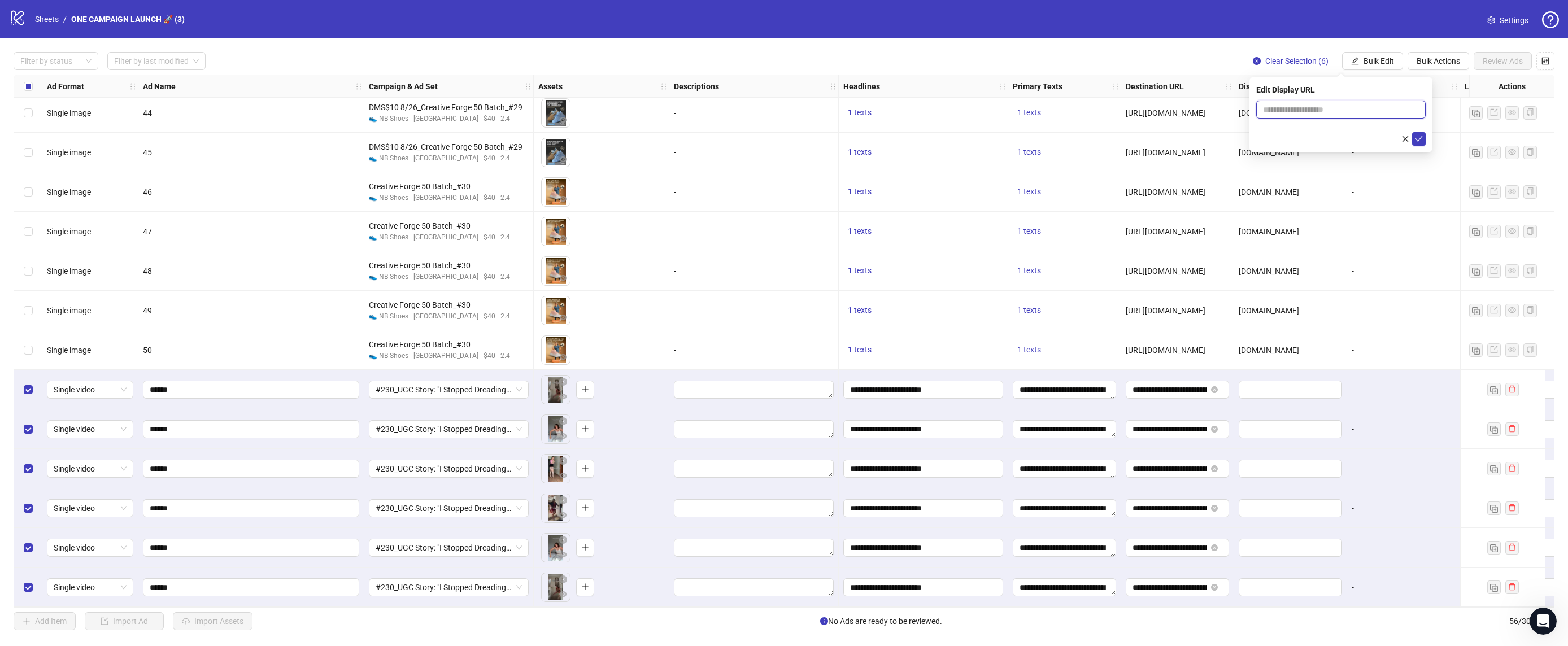
type input "**********"
click at [1417, 140] on icon "check" at bounding box center [1419, 139] width 8 height 8
drag, startPoint x: 1384, startPoint y: 67, endPoint x: 1385, endPoint y: 86, distance: 19.0
click at [1384, 67] on button "Bulk Edit" at bounding box center [1372, 61] width 61 height 18
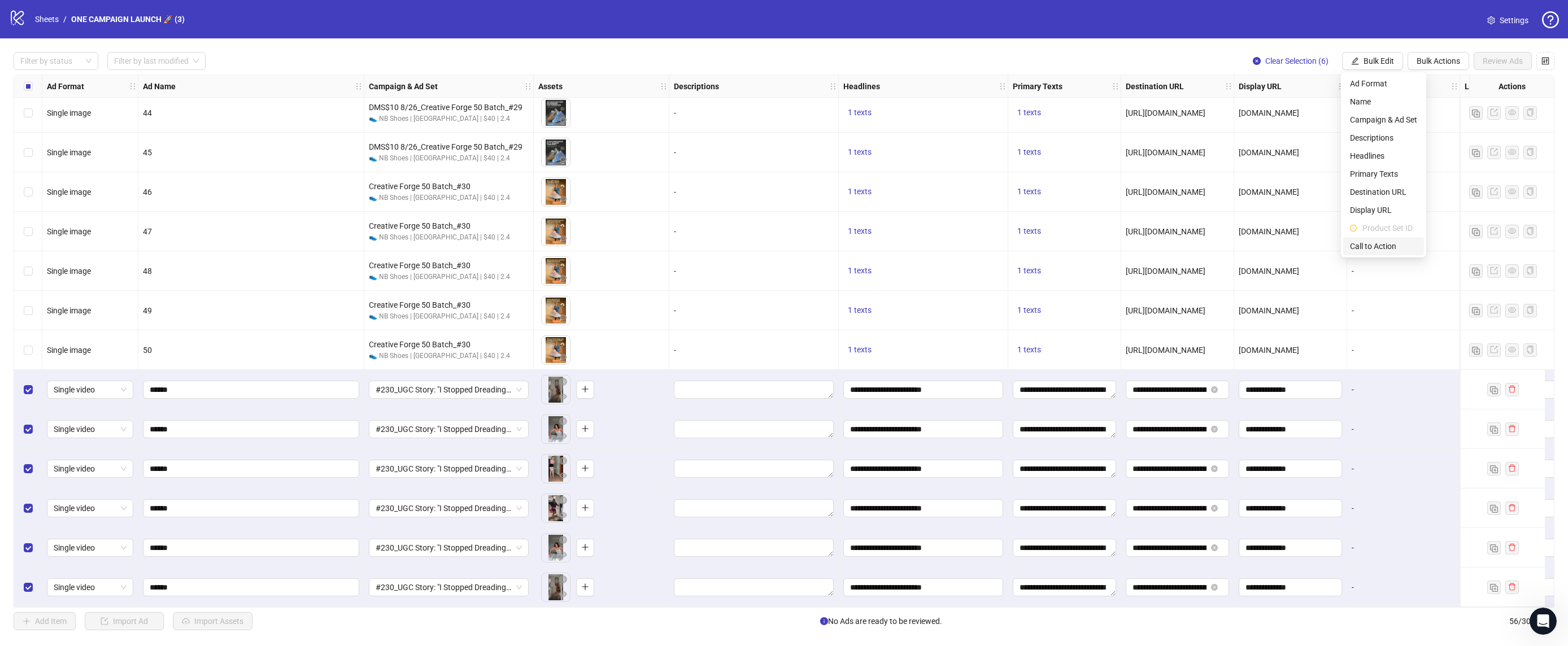
click at [1363, 247] on span "Call to Action" at bounding box center [1383, 246] width 67 height 13
click at [1377, 107] on input "search" at bounding box center [1335, 108] width 146 height 17
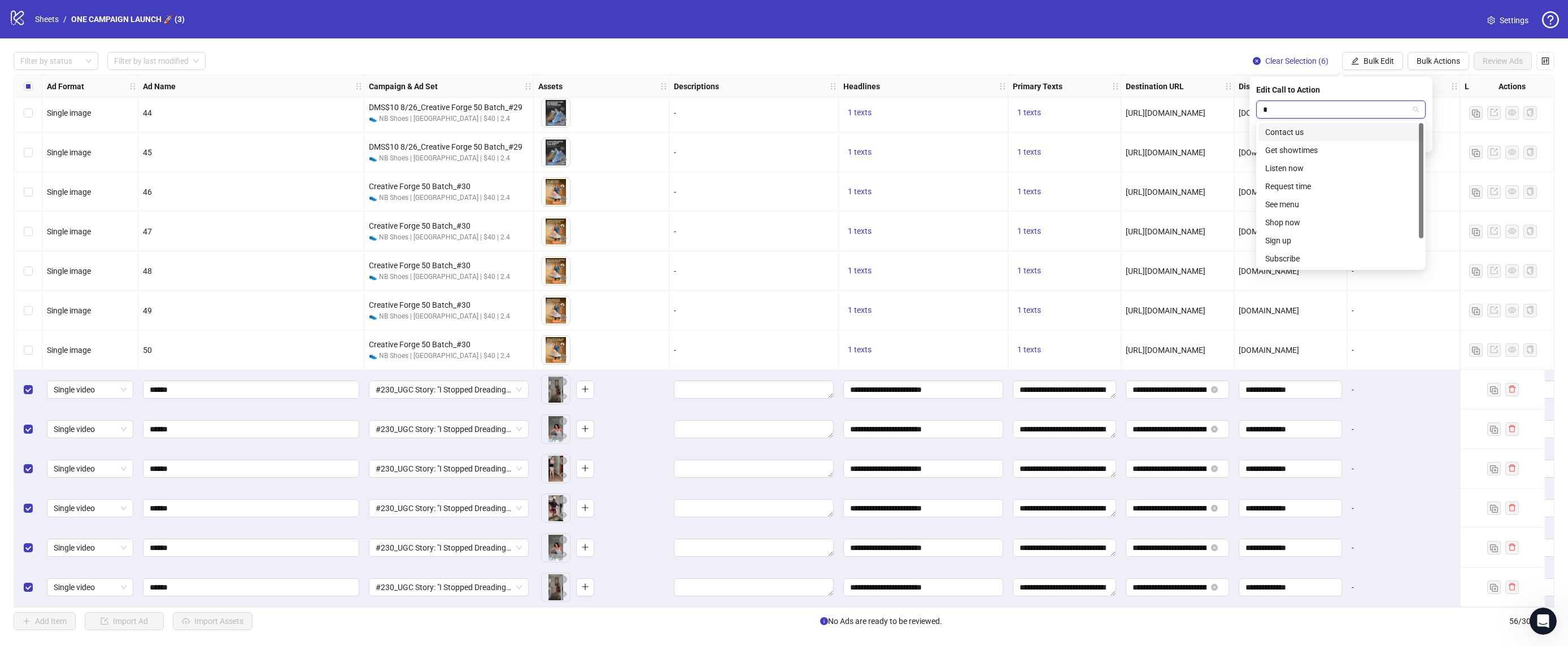
type input "**"
click at [1363, 153] on div "Shop now" at bounding box center [1340, 150] width 152 height 13
click at [1419, 140] on icon "check" at bounding box center [1419, 139] width 8 height 8
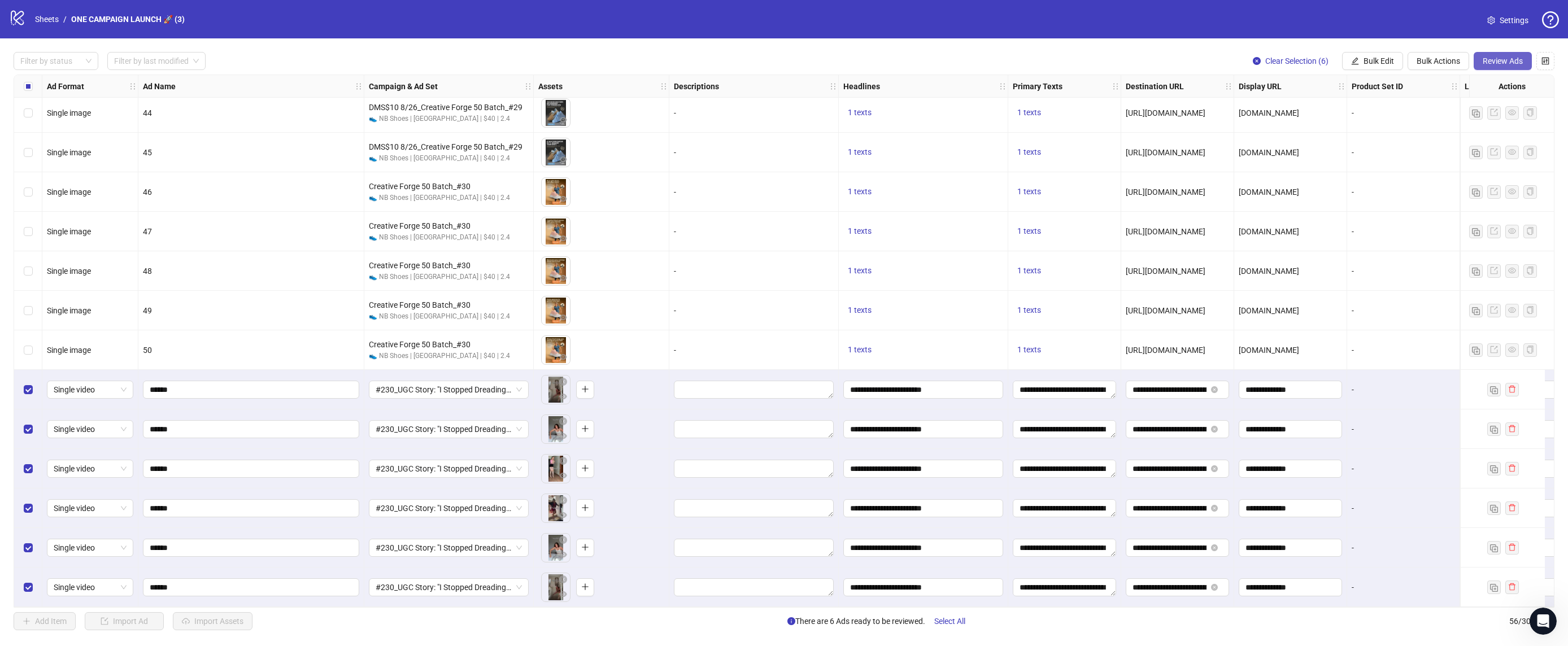
click at [1478, 62] on button "Review Ads" at bounding box center [1503, 61] width 59 height 18
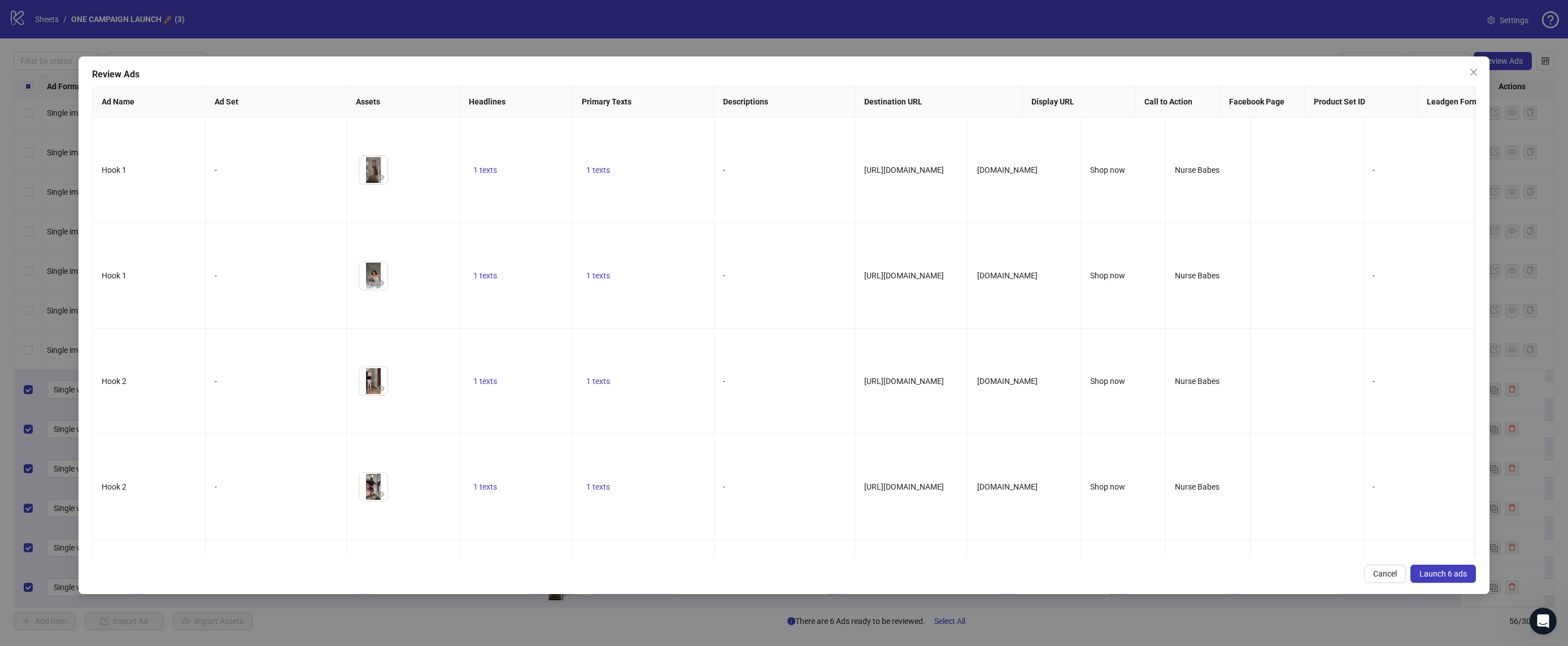
click at [1436, 581] on button "Launch 6 ads" at bounding box center [1443, 574] width 65 height 18
